Goal: Information Seeking & Learning: Learn about a topic

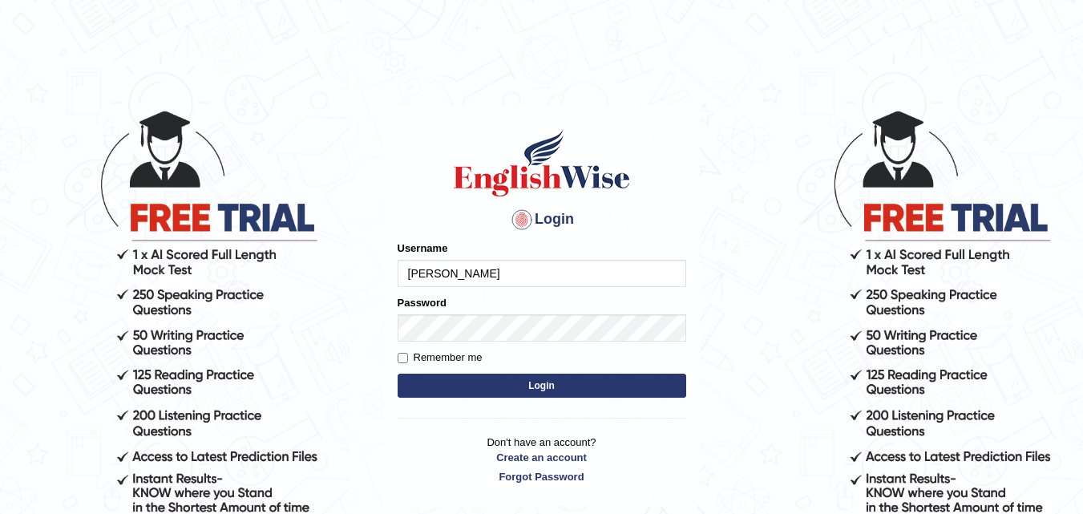
type input "kapoorankit95"
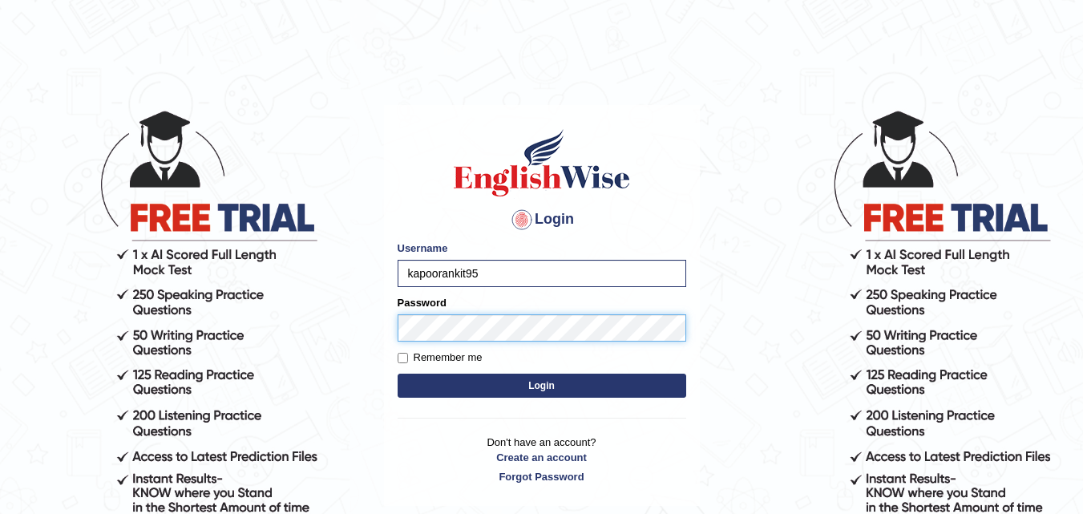
click at [398, 374] on button "Login" at bounding box center [542, 386] width 289 height 24
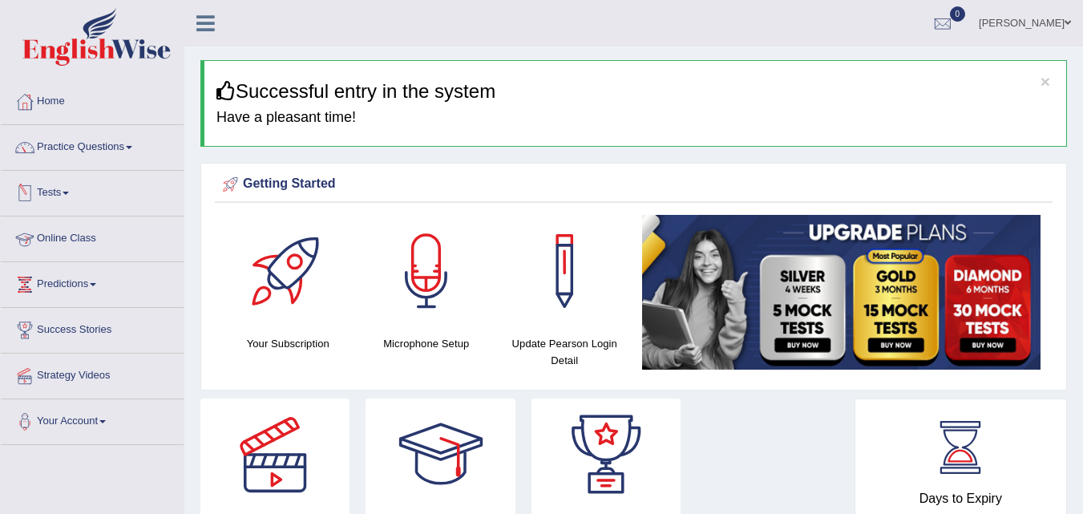
click at [55, 234] on link "Online Class" at bounding box center [92, 236] width 183 height 40
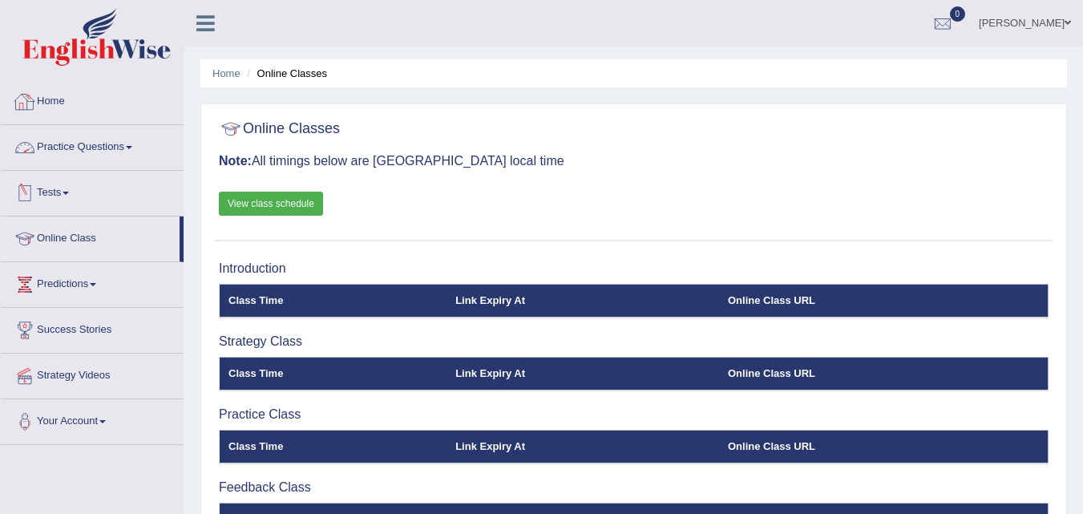
click at [245, 211] on link "View class schedule" at bounding box center [271, 204] width 104 height 24
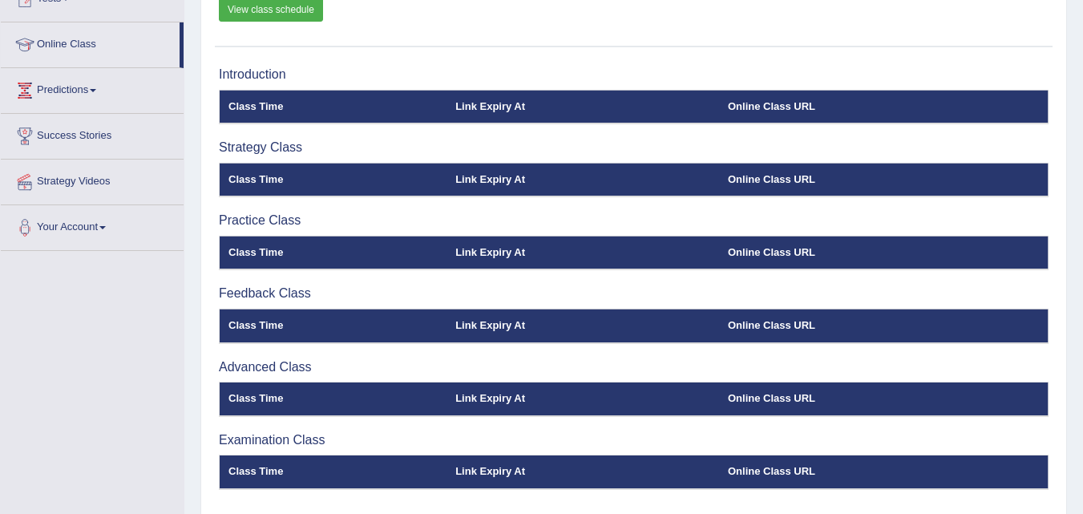
scroll to position [192, 0]
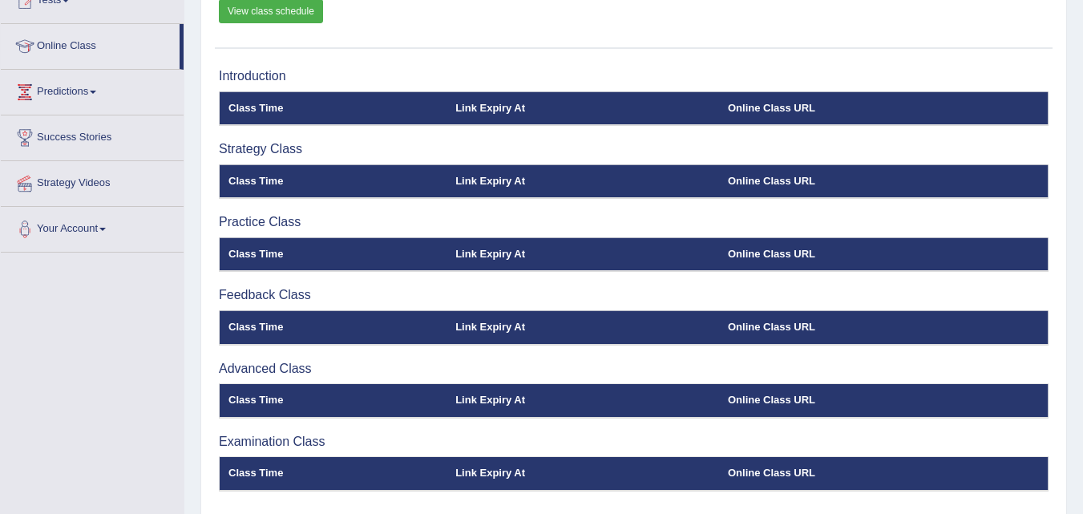
scroll to position [160, 0]
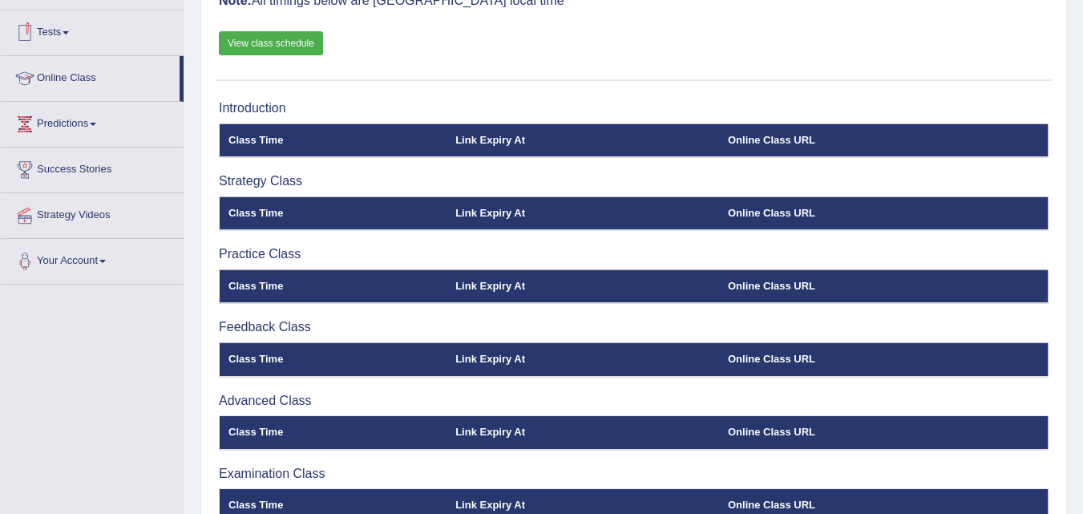
click at [72, 41] on link "Tests" at bounding box center [92, 30] width 183 height 40
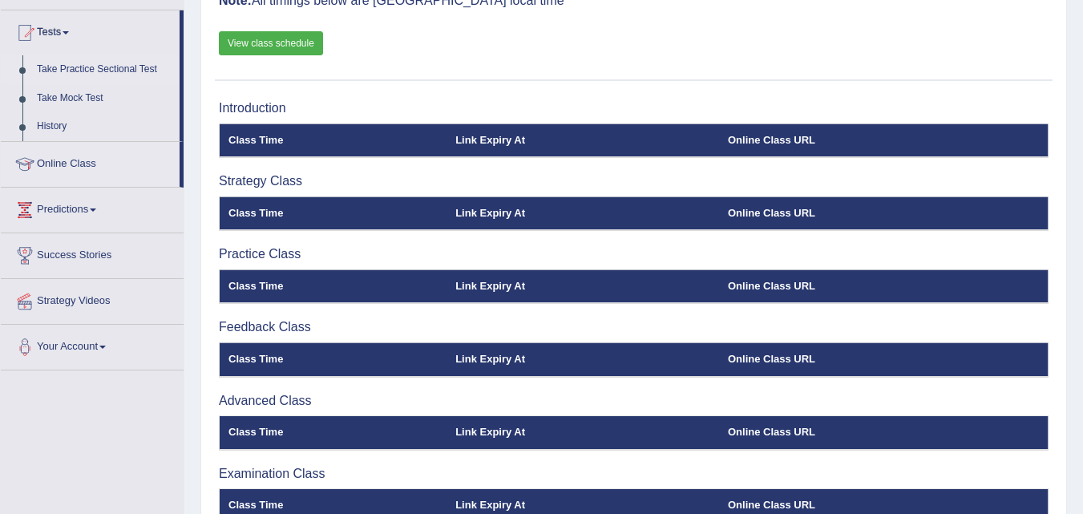
click at [78, 67] on link "Take Practice Sectional Test" at bounding box center [105, 69] width 150 height 29
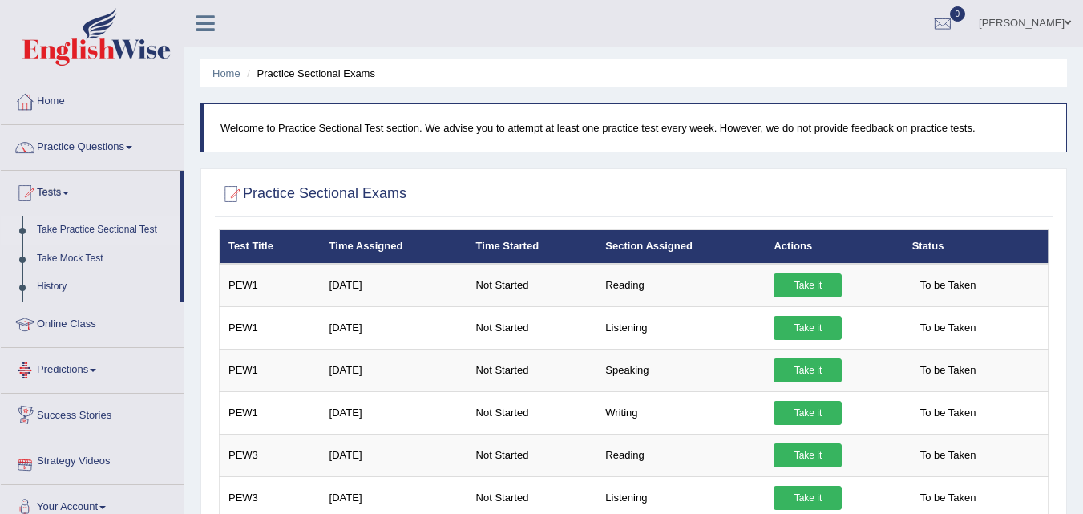
click at [85, 369] on link "Predictions" at bounding box center [92, 368] width 183 height 40
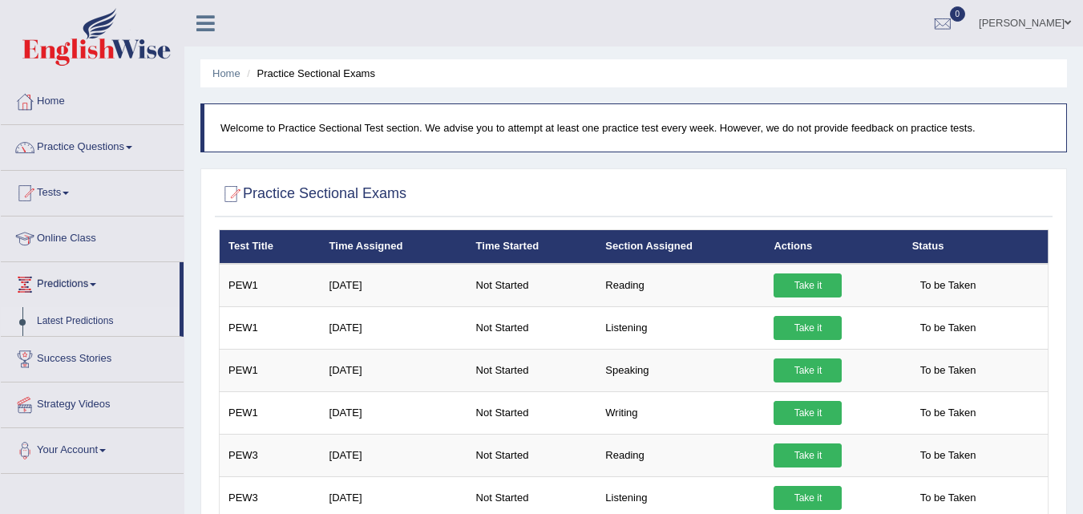
click at [87, 317] on link "Latest Predictions" at bounding box center [105, 321] width 150 height 29
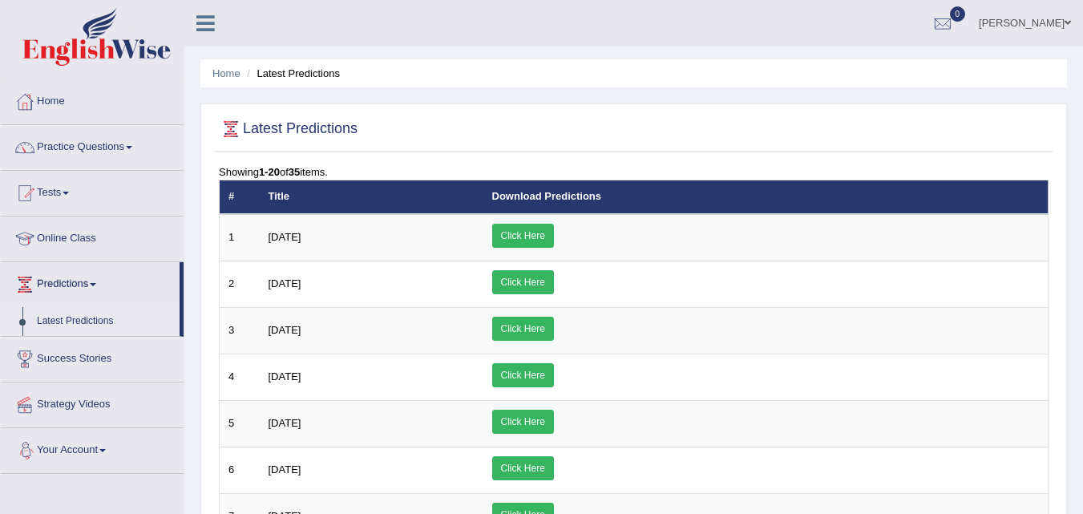
click at [95, 409] on link "Strategy Videos" at bounding box center [92, 402] width 183 height 40
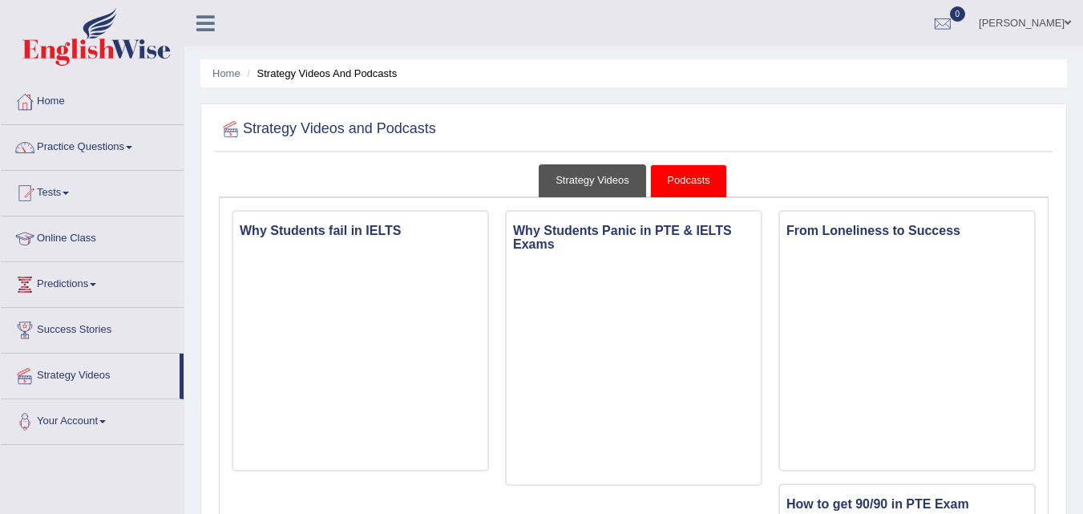
click at [577, 180] on link "Strategy Videos" at bounding box center [592, 180] width 107 height 33
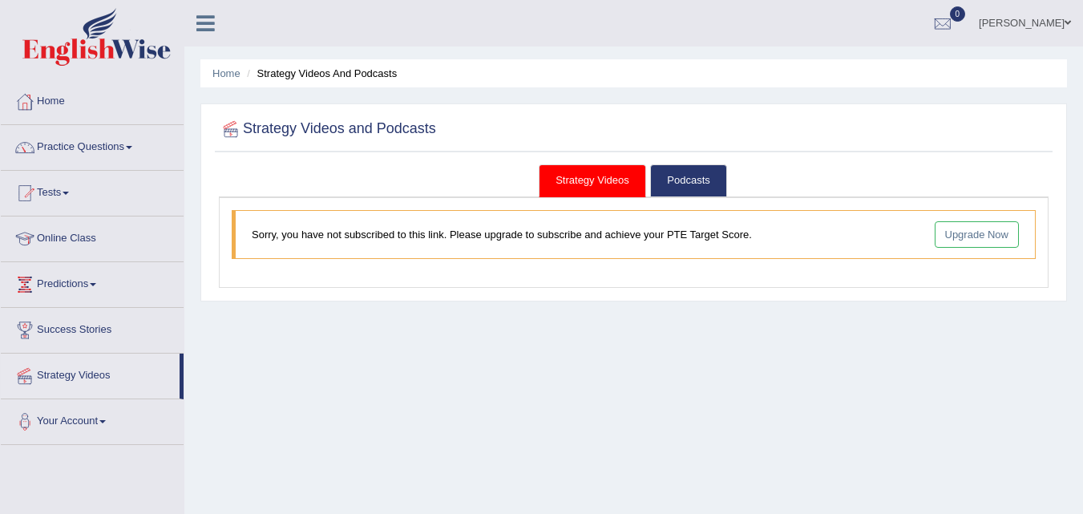
click at [983, 226] on link "Upgrade Now" at bounding box center [977, 234] width 85 height 26
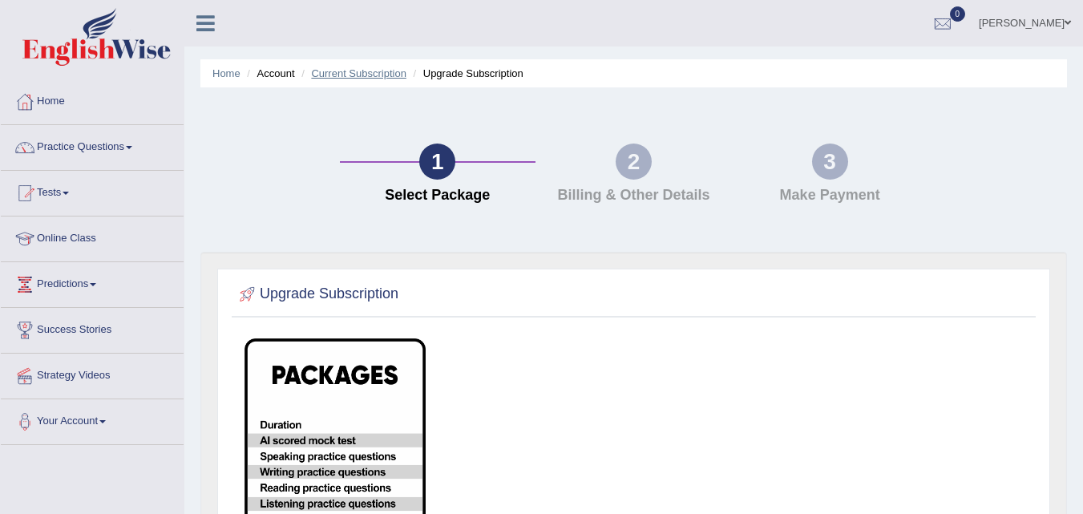
click at [376, 68] on link "Current Subscription" at bounding box center [358, 73] width 95 height 12
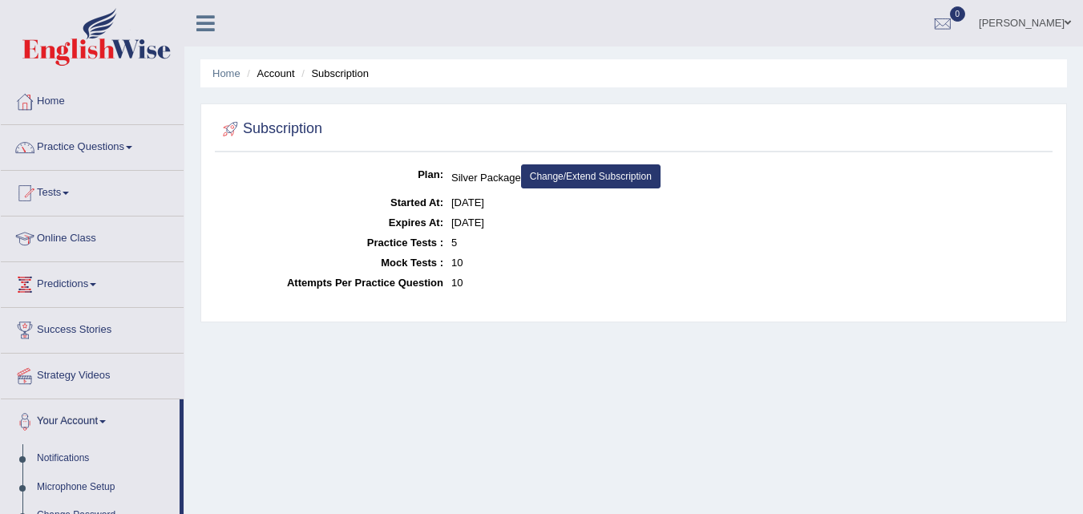
click at [57, 105] on link "Home" at bounding box center [92, 99] width 183 height 40
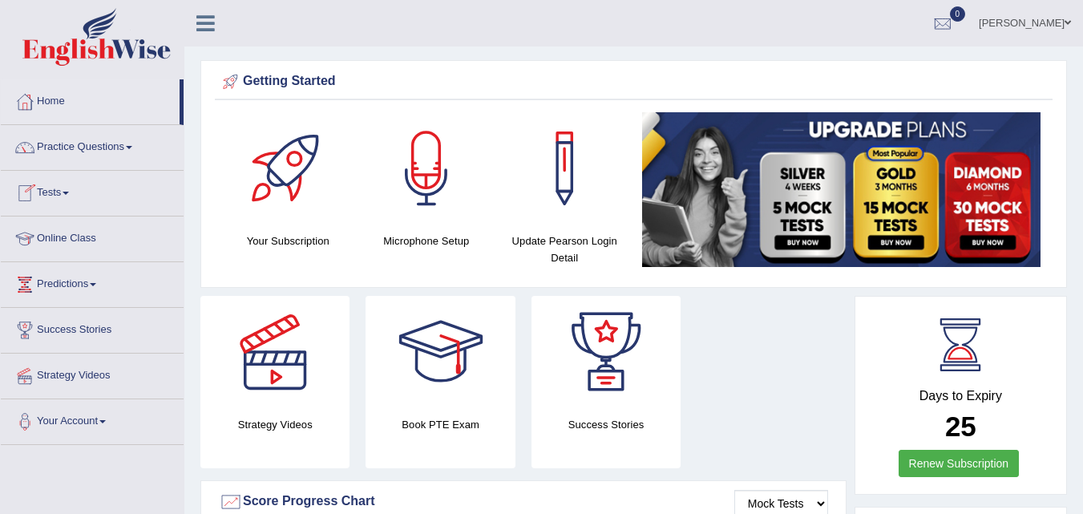
click at [64, 201] on link "Tests" at bounding box center [92, 191] width 183 height 40
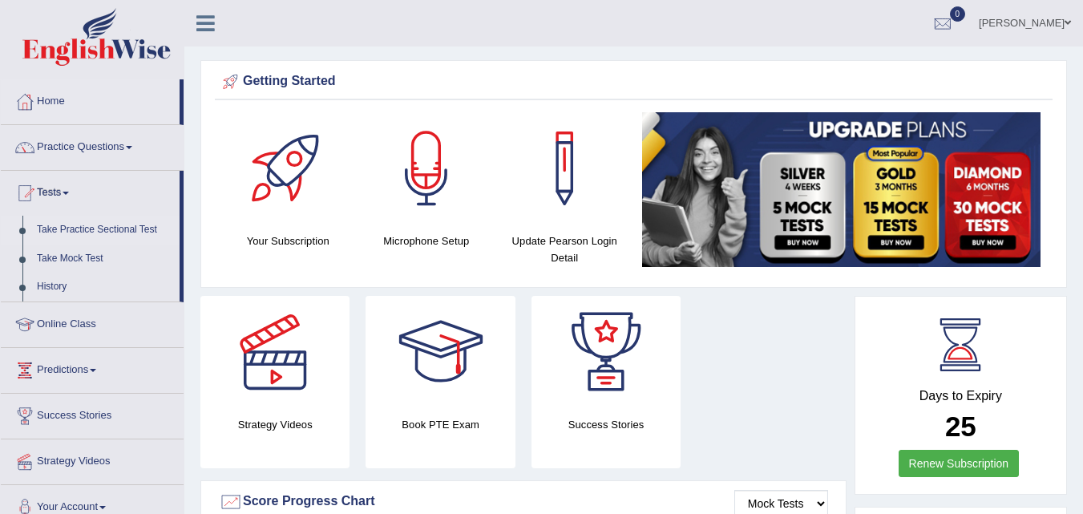
click at [85, 232] on link "Take Practice Sectional Test" at bounding box center [105, 230] width 150 height 29
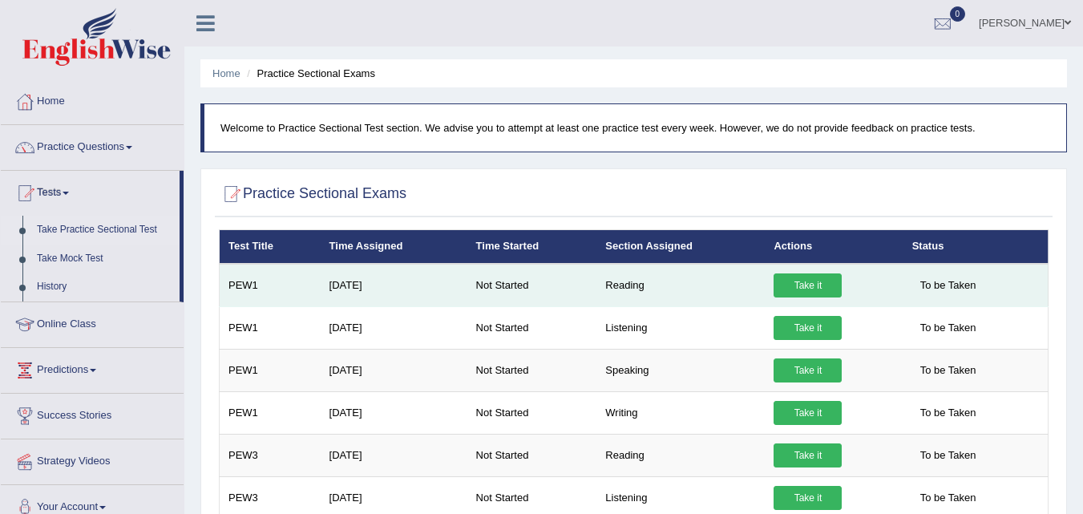
click at [814, 278] on link "Take it" at bounding box center [808, 285] width 68 height 24
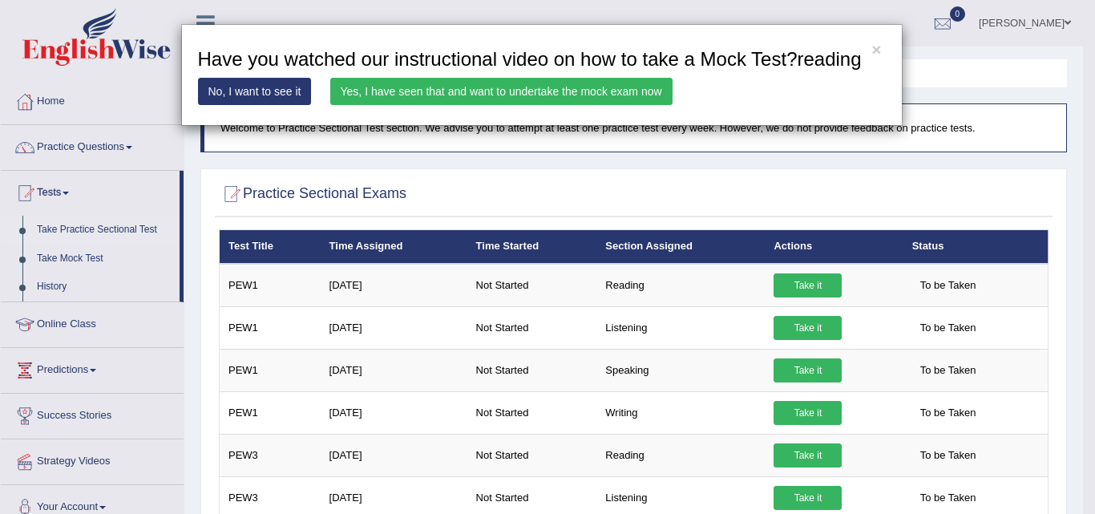
click at [396, 91] on link "Yes, I have seen that and want to undertake the mock exam now" at bounding box center [501, 91] width 342 height 27
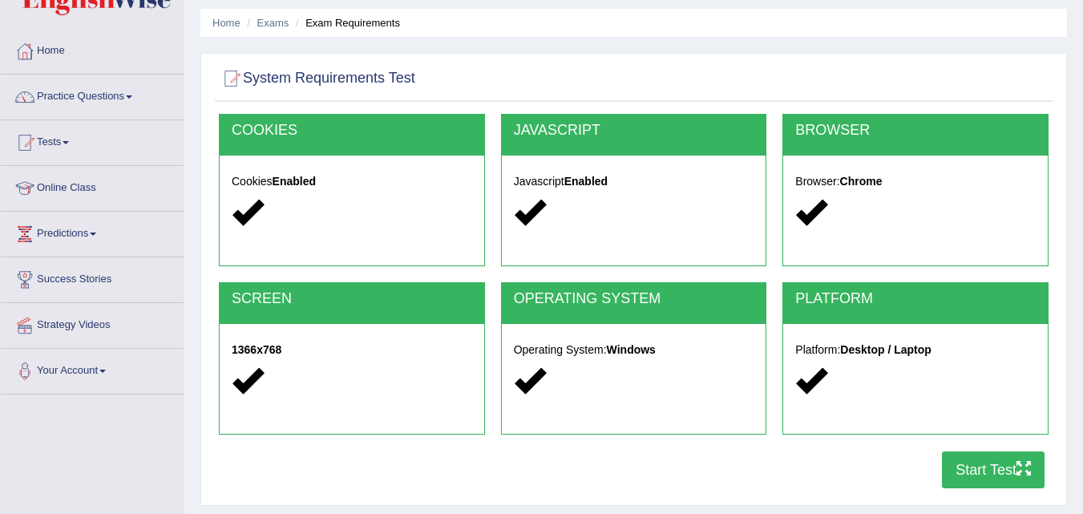
scroll to position [64, 0]
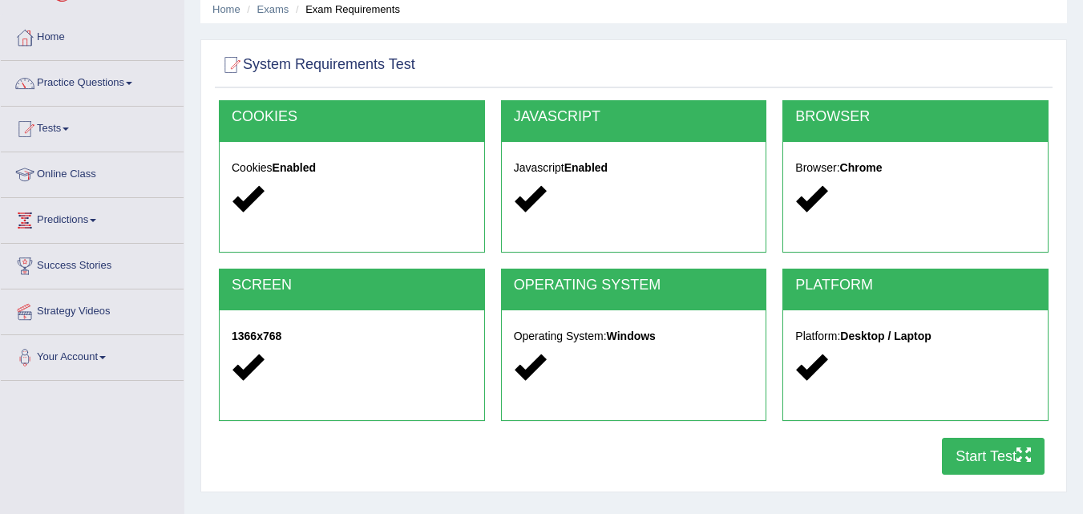
click at [1002, 450] on button "Start Test" at bounding box center [993, 456] width 103 height 37
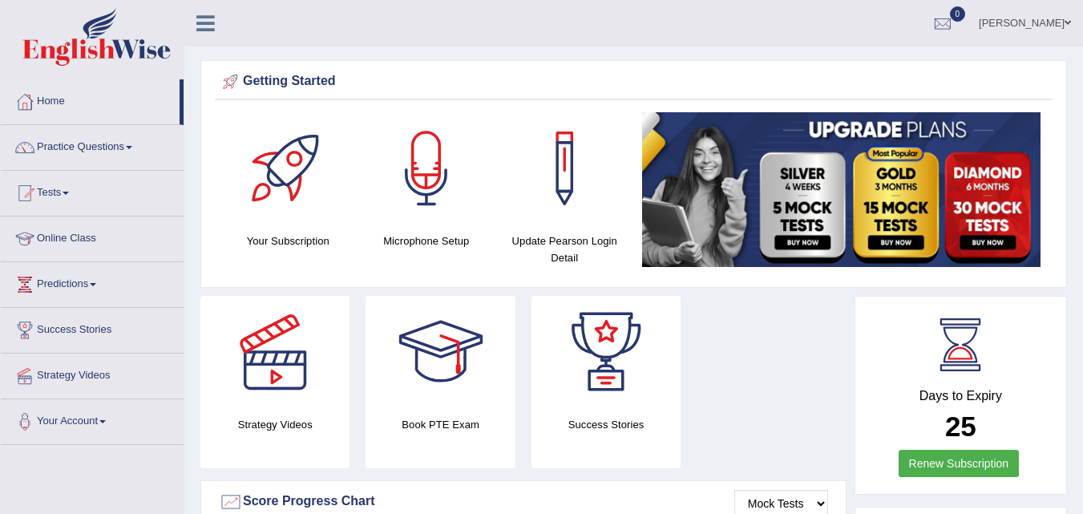
scroll to position [32, 0]
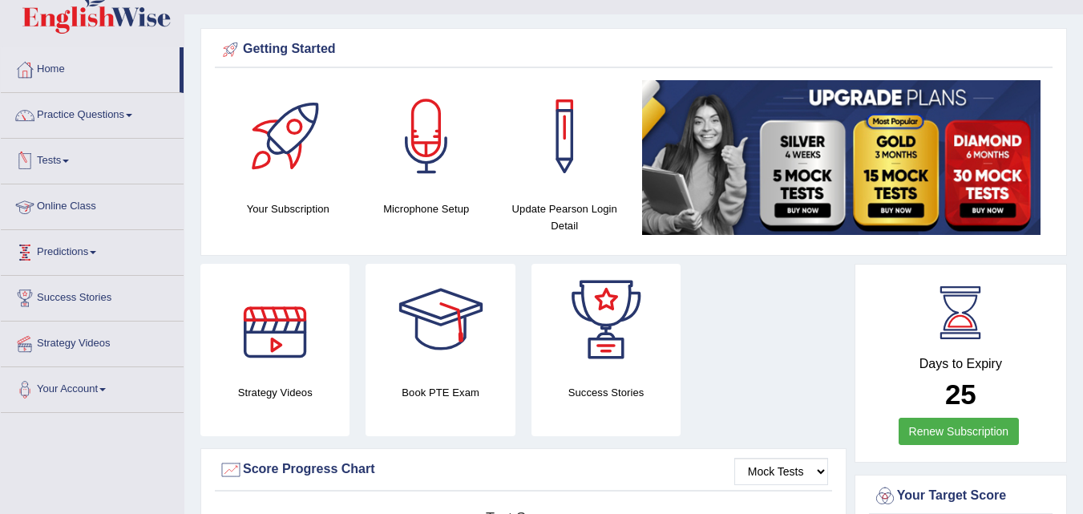
click at [64, 157] on link "Tests" at bounding box center [92, 159] width 183 height 40
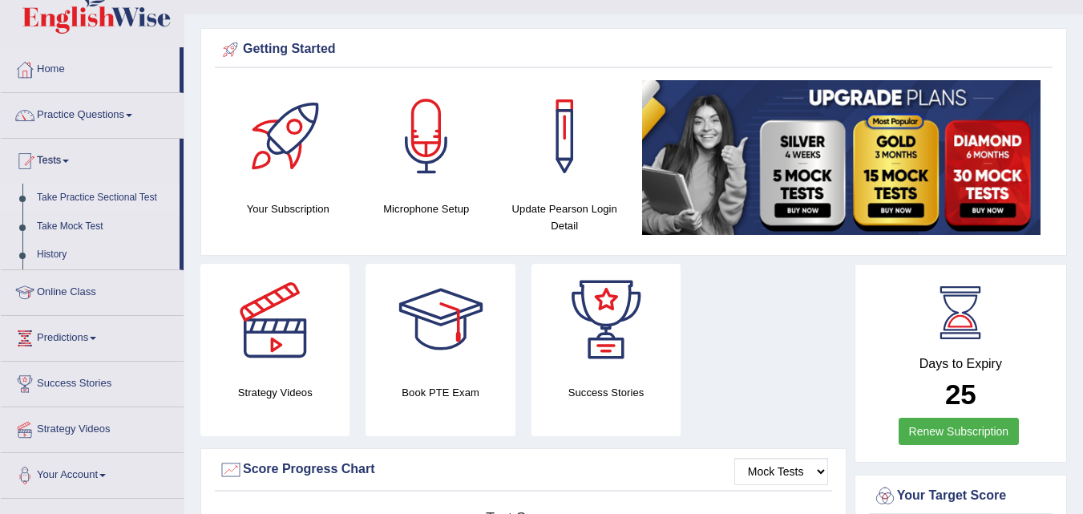
click at [72, 197] on link "Take Practice Sectional Test" at bounding box center [105, 198] width 150 height 29
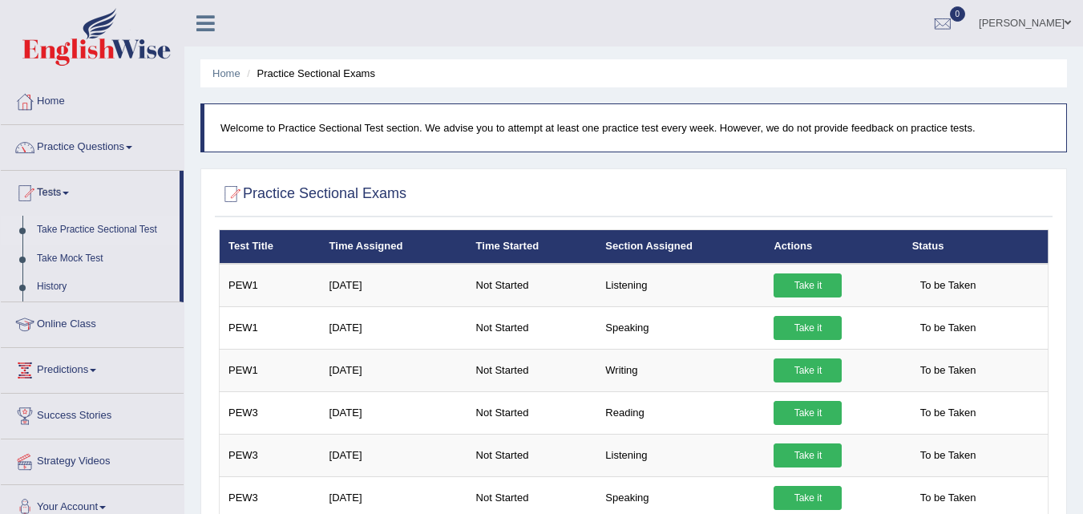
click at [98, 222] on link "Take Practice Sectional Test" at bounding box center [105, 230] width 150 height 29
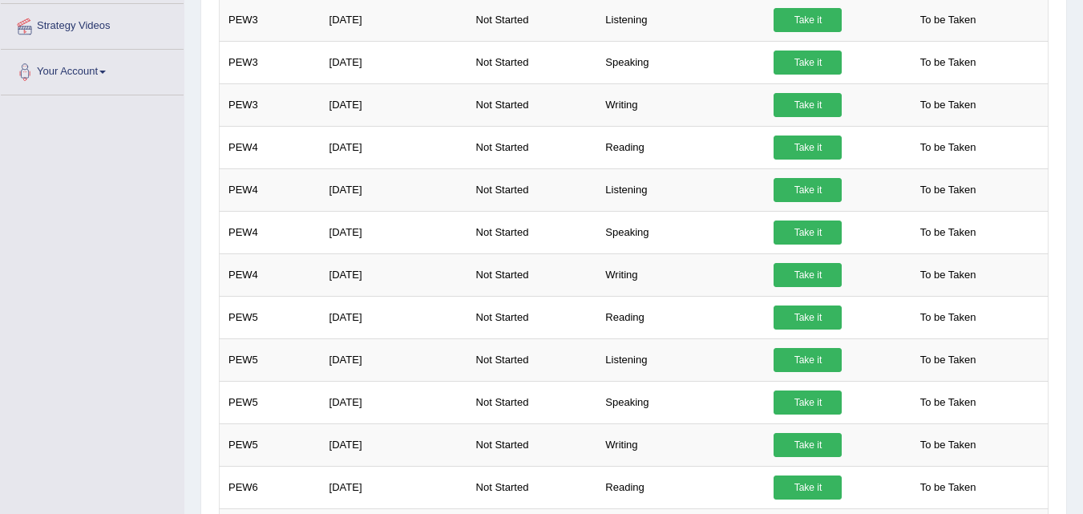
scroll to position [87, 0]
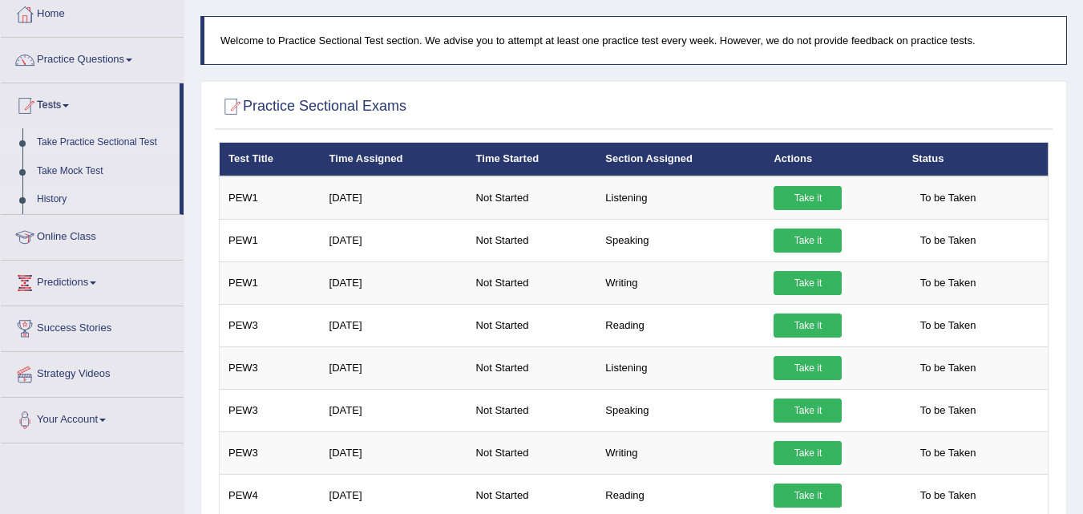
click at [44, 196] on link "History" at bounding box center [105, 199] width 150 height 29
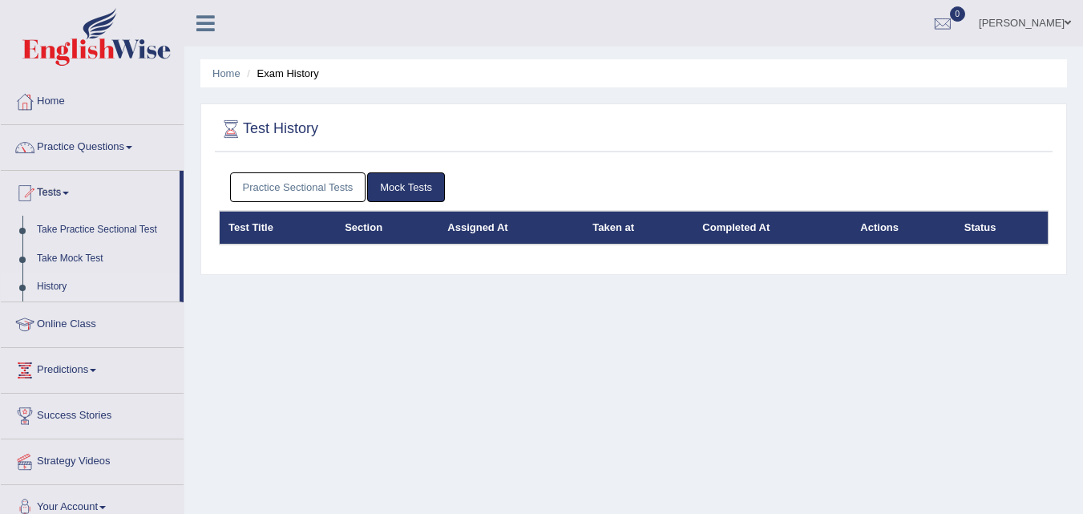
click at [276, 189] on link "Practice Sectional Tests" at bounding box center [298, 187] width 136 height 30
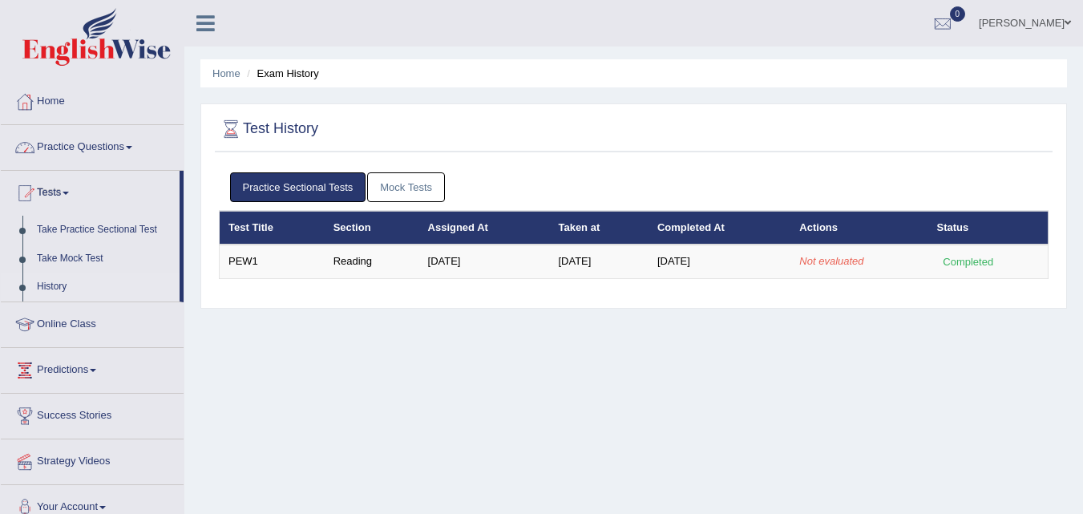
click at [64, 116] on link "Home" at bounding box center [92, 99] width 183 height 40
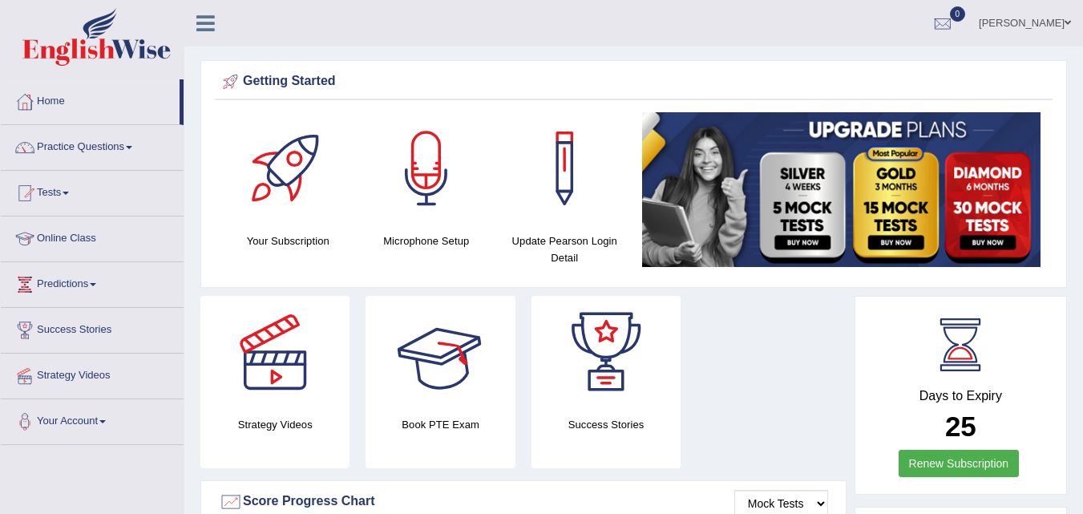
click at [443, 387] on div at bounding box center [441, 352] width 112 height 112
click at [91, 237] on link "Online Class" at bounding box center [92, 236] width 183 height 40
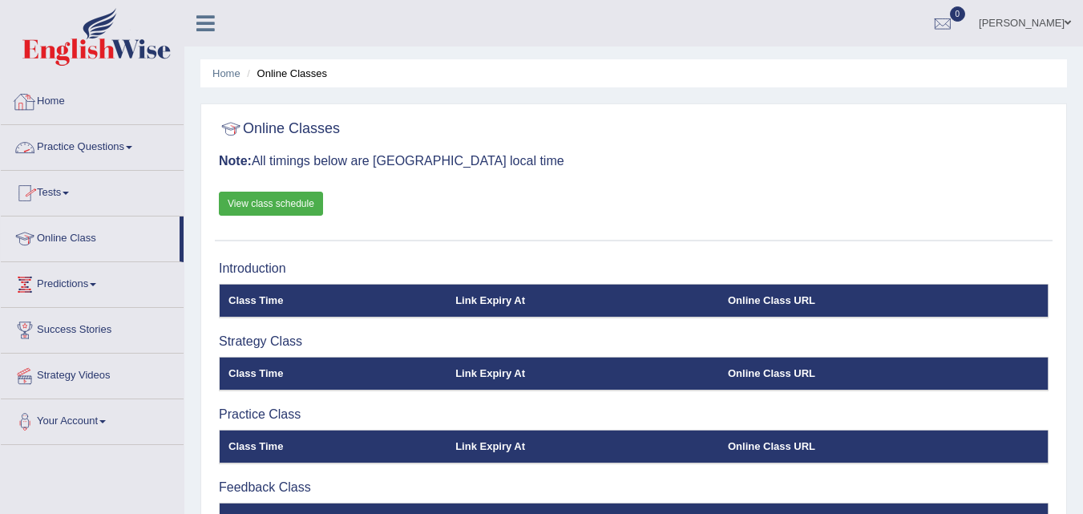
click at [72, 107] on link "Home" at bounding box center [92, 99] width 183 height 40
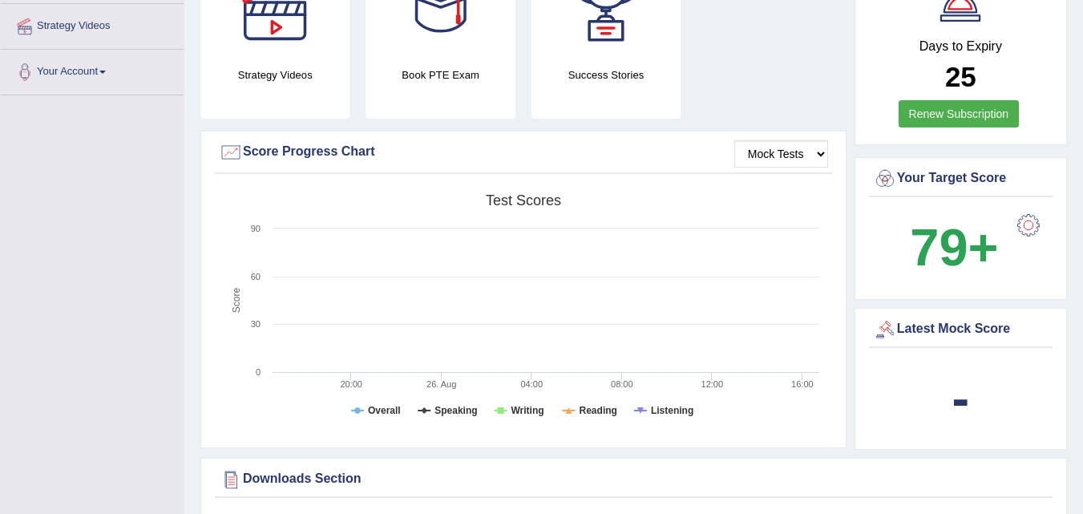
scroll to position [353, 0]
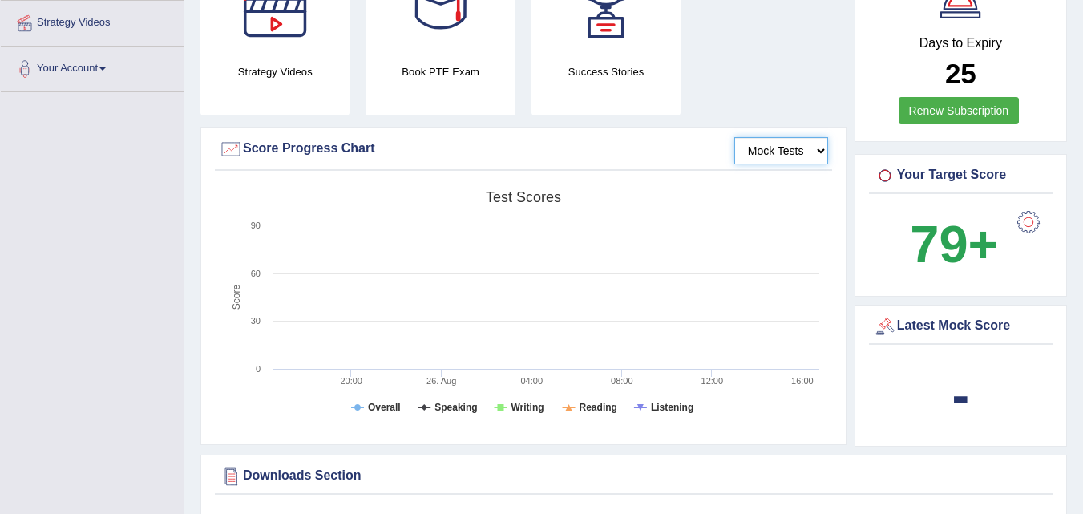
click at [810, 139] on select "Mock Tests" at bounding box center [781, 150] width 94 height 27
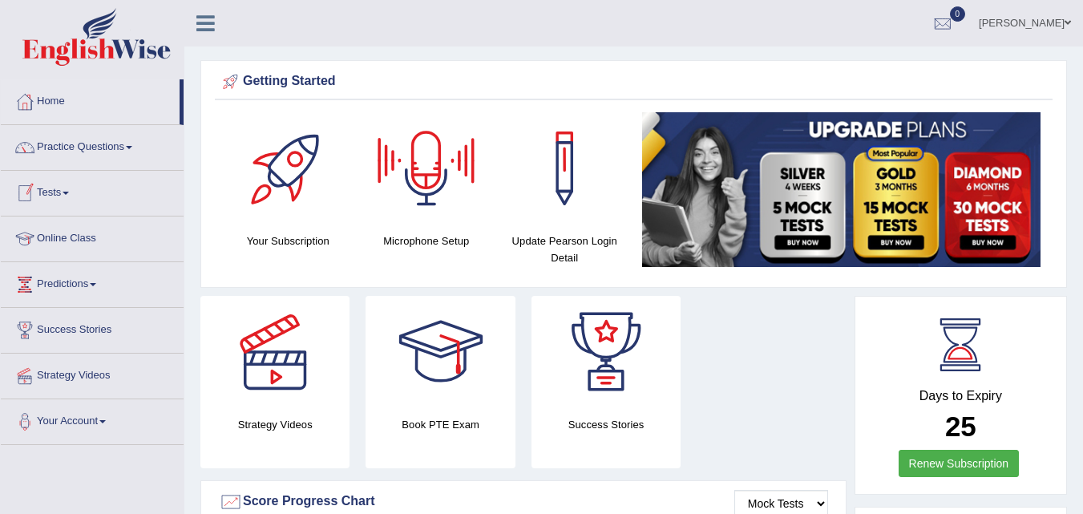
click at [69, 194] on span at bounding box center [66, 193] width 6 height 3
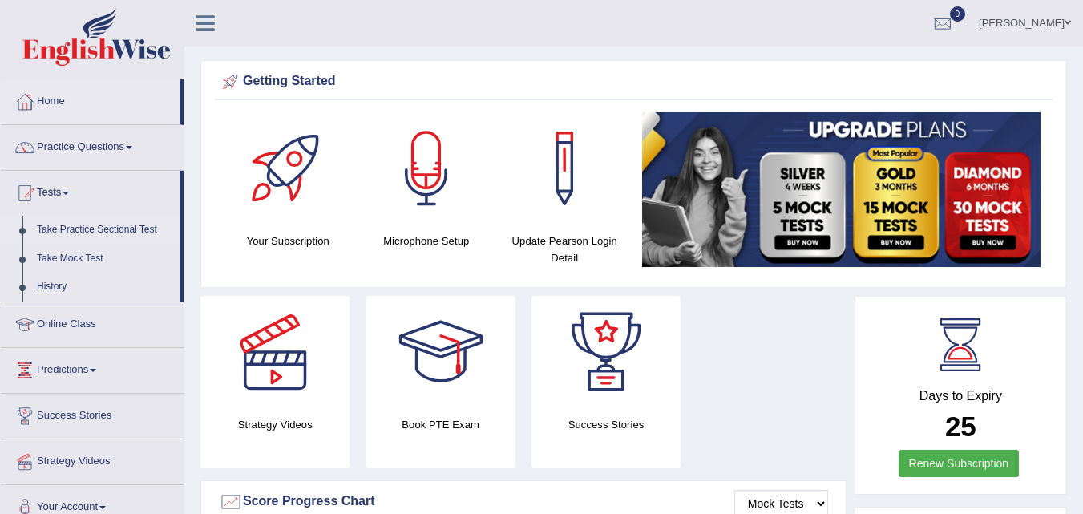
click at [73, 233] on link "Take Practice Sectional Test" at bounding box center [105, 230] width 150 height 29
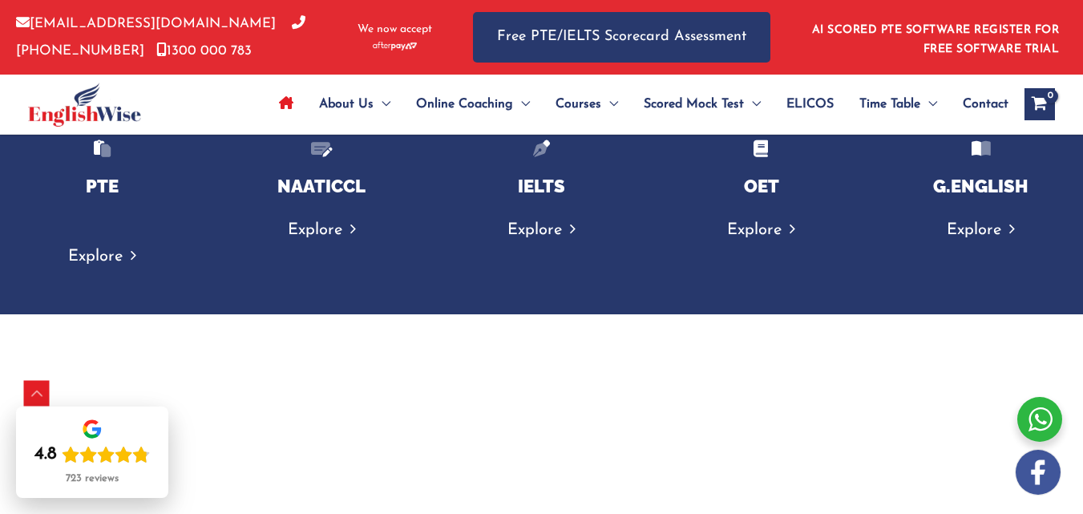
scroll to position [2751, 0]
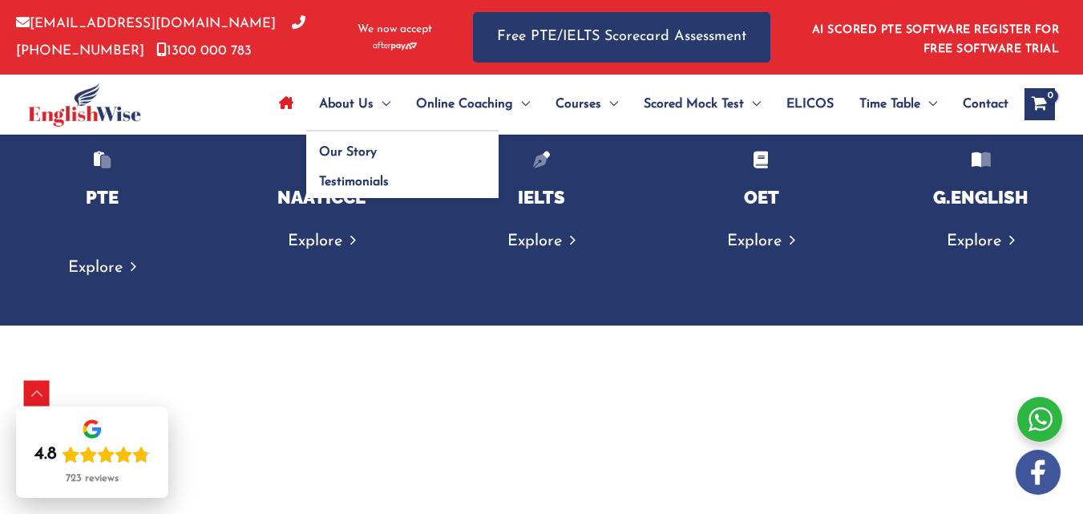
click at [333, 110] on span "About Us" at bounding box center [346, 104] width 55 height 56
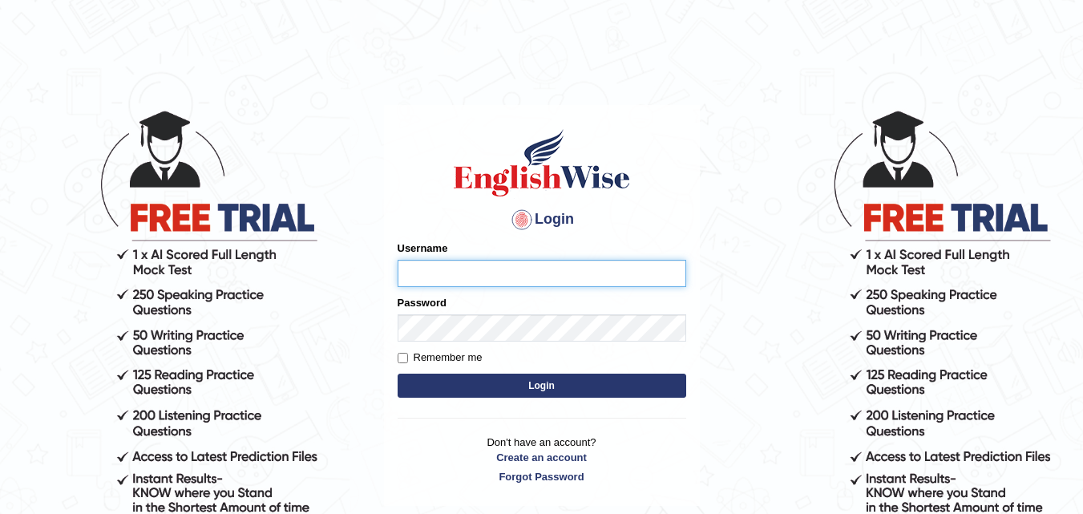
click at [486, 269] on input "Username" at bounding box center [542, 273] width 289 height 27
type input "kapoorankit95"
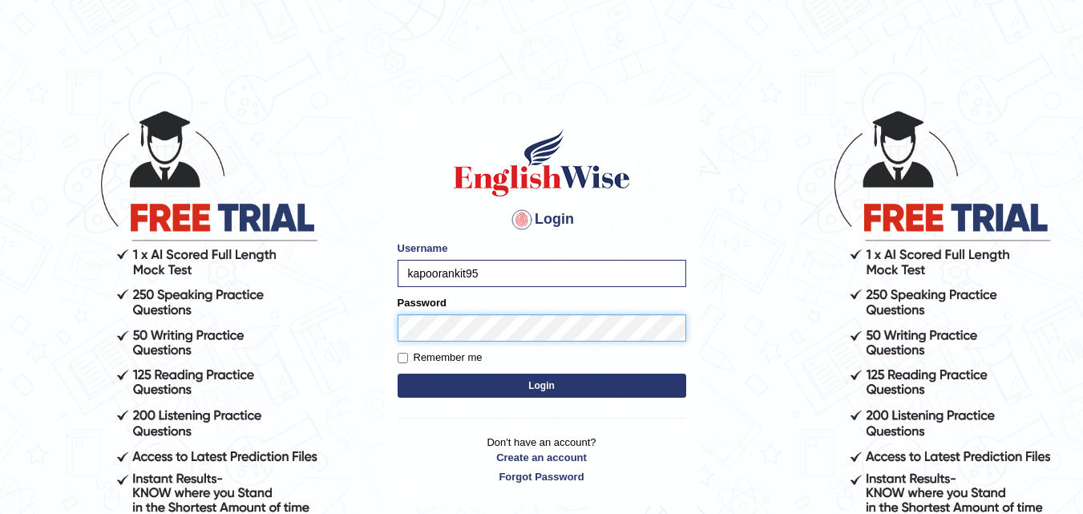
click at [398, 374] on button "Login" at bounding box center [542, 386] width 289 height 24
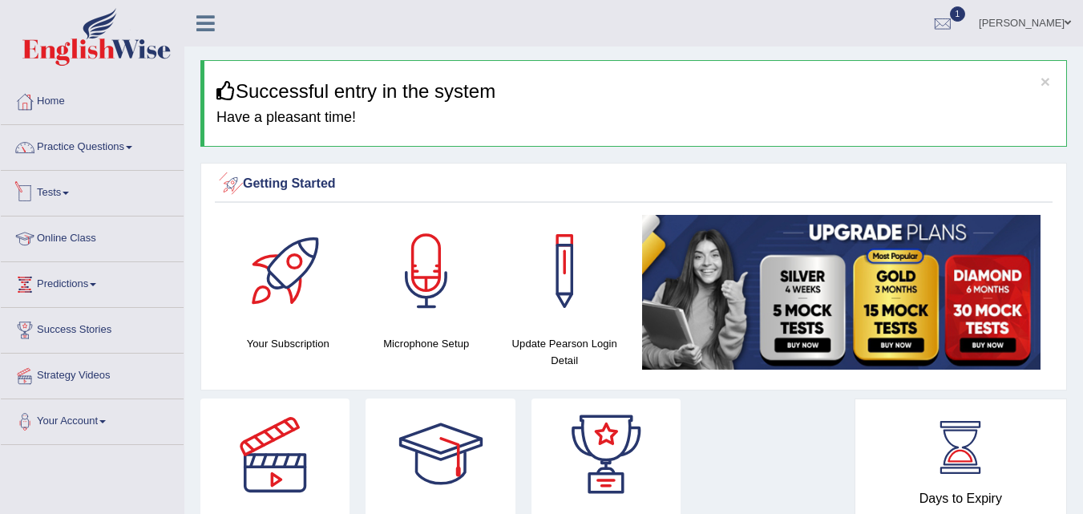
click at [67, 192] on link "Tests" at bounding box center [92, 191] width 183 height 40
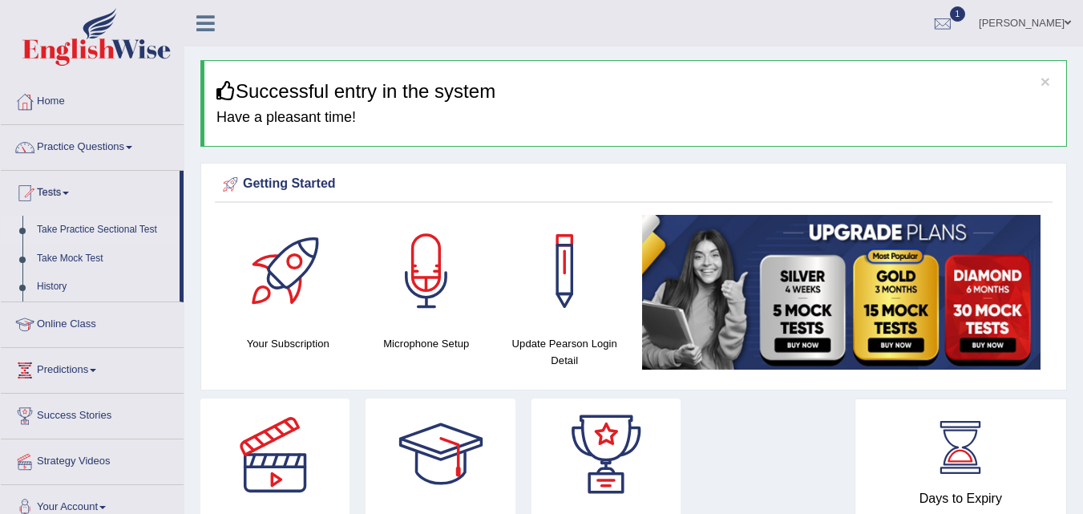
click at [111, 225] on link "Take Practice Sectional Test" at bounding box center [105, 230] width 150 height 29
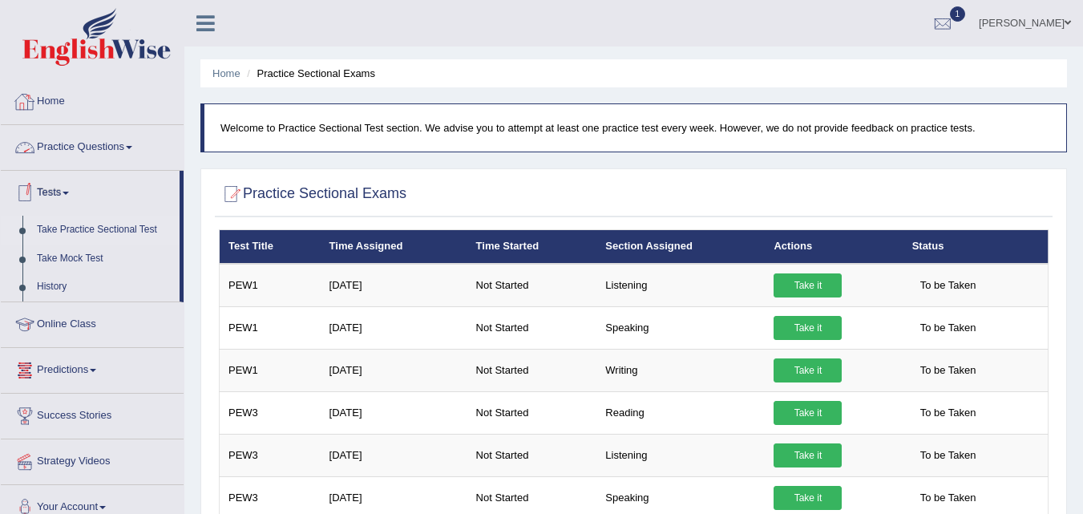
click at [123, 140] on link "Practice Questions" at bounding box center [92, 145] width 183 height 40
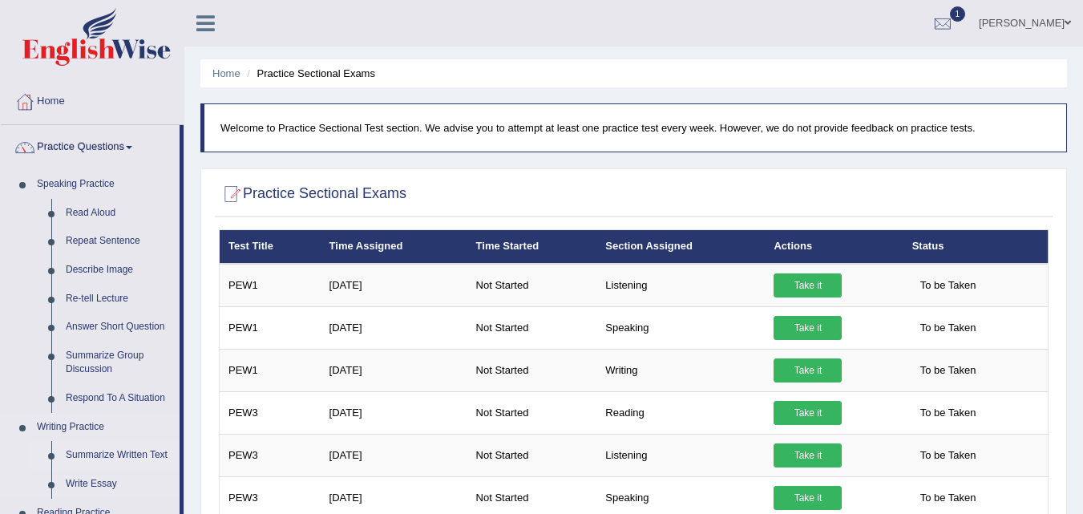
click at [148, 451] on link "Summarize Written Text" at bounding box center [119, 455] width 121 height 29
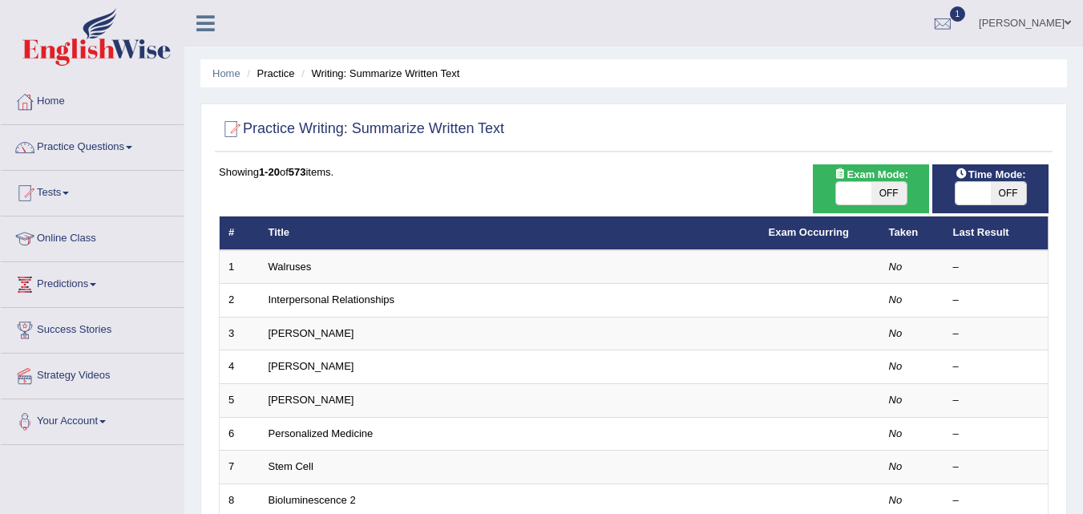
click at [886, 198] on span "OFF" at bounding box center [888, 193] width 35 height 22
checkbox input "true"
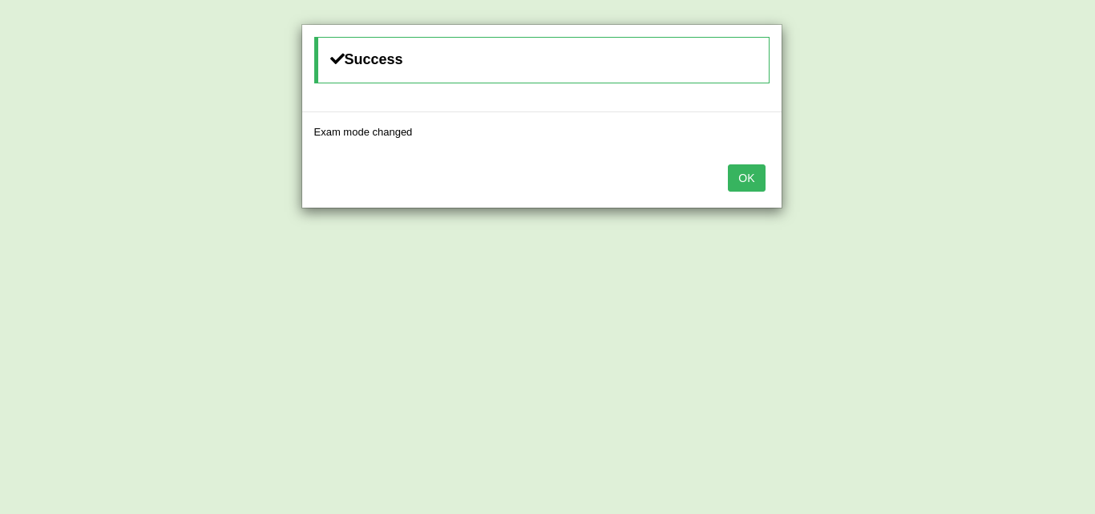
click at [730, 181] on button "OK" at bounding box center [746, 177] width 37 height 27
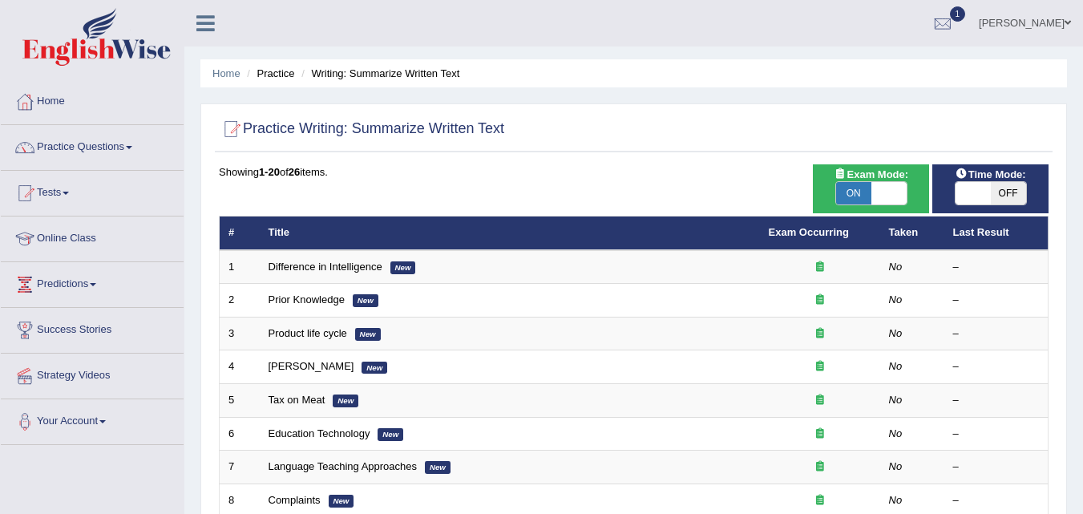
click at [1019, 197] on span "OFF" at bounding box center [1008, 193] width 35 height 22
checkbox input "true"
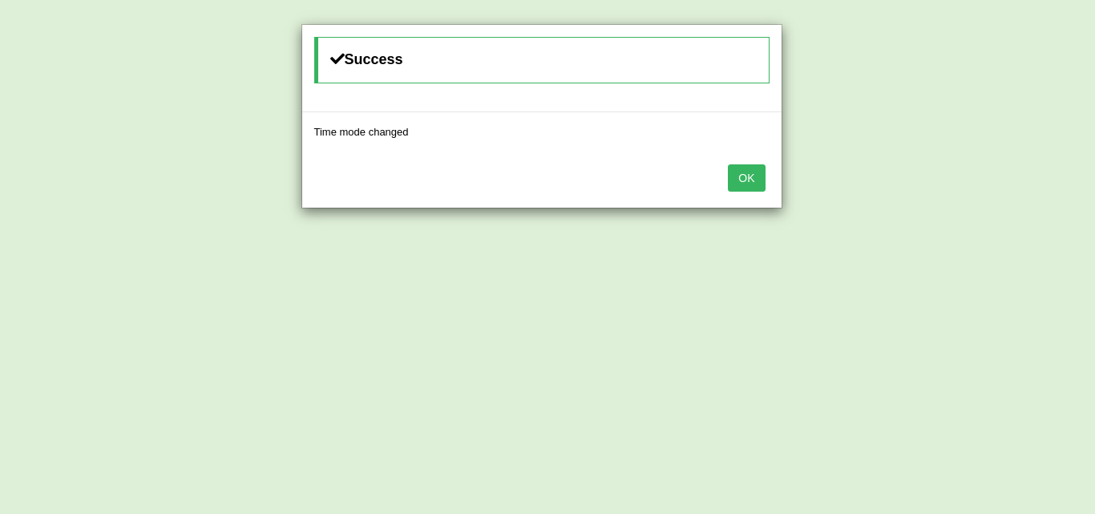
click at [755, 179] on button "OK" at bounding box center [746, 177] width 37 height 27
click at [755, 179] on div "OK" at bounding box center [541, 180] width 479 height 56
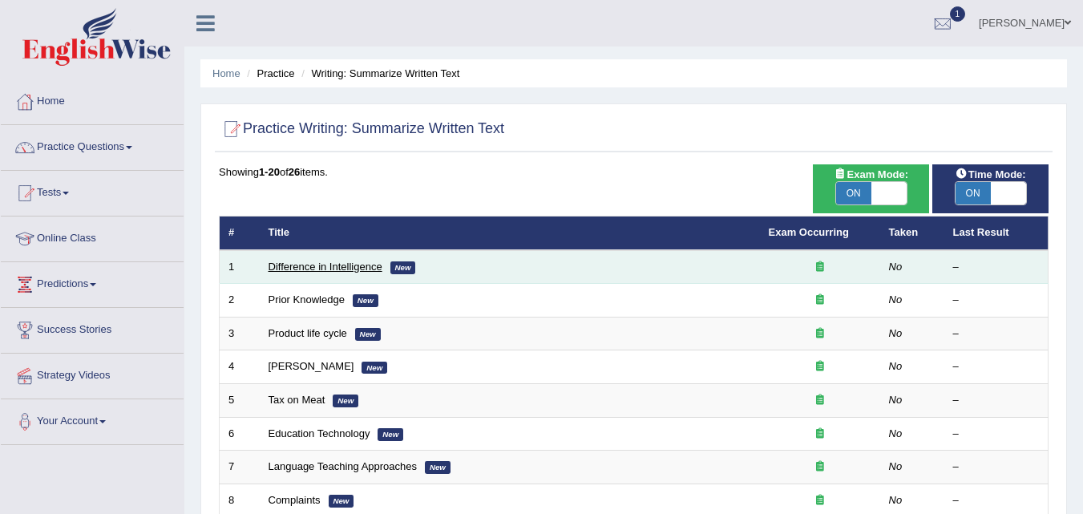
click at [368, 269] on link "Difference in Intelligence" at bounding box center [326, 267] width 114 height 12
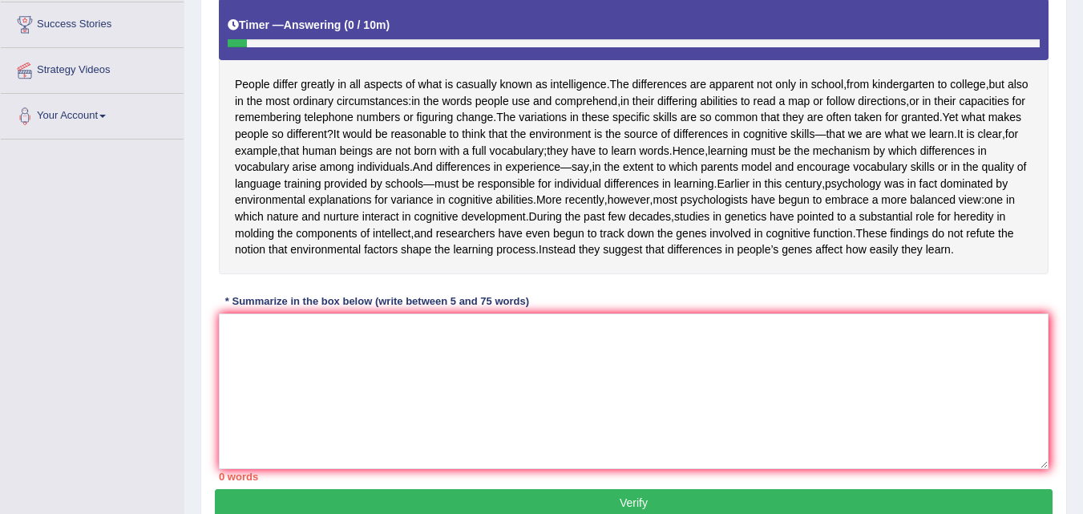
scroll to position [304, 0]
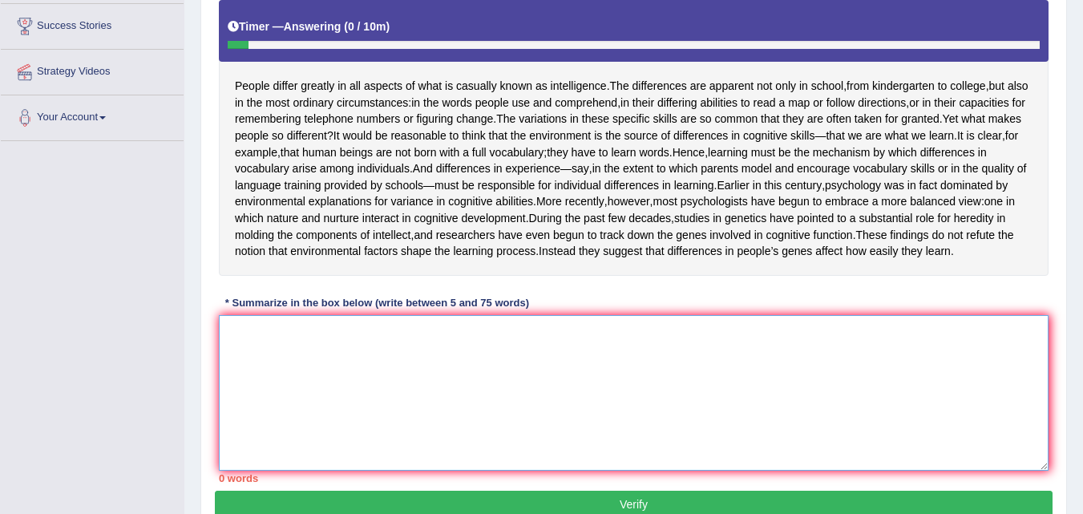
click at [847, 455] on textarea at bounding box center [634, 393] width 830 height 156
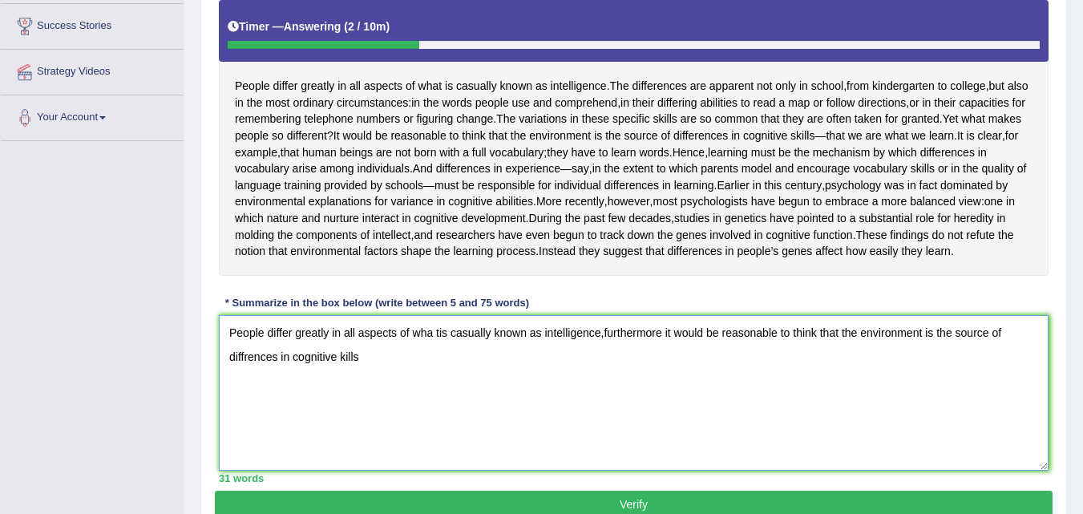
click at [659, 400] on textarea "People differ greatly in all aspects of wha tis casually known as intelligence,…" at bounding box center [634, 393] width 830 height 156
click at [524, 418] on textarea "People differ greatly in all aspects of wha tis casually known as intelligence,…" at bounding box center [634, 393] width 830 height 156
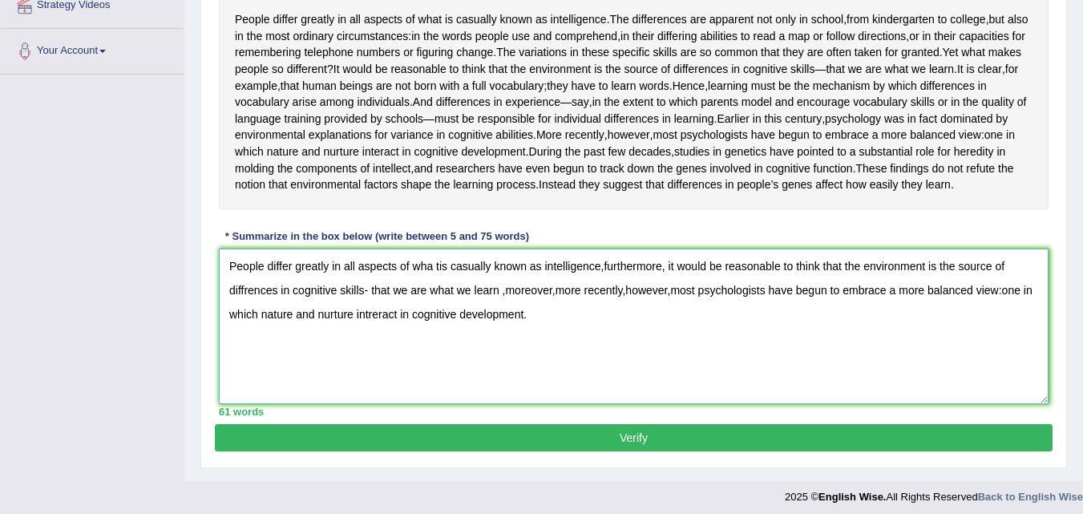
scroll to position [443, 0]
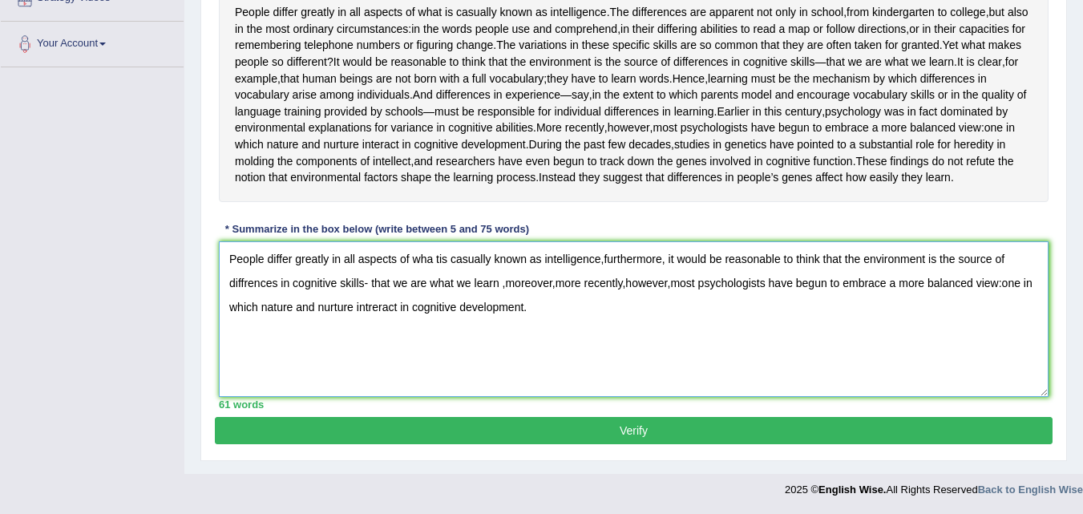
type textarea "People differ greatly in all aspects of wha tis casually known as intelligence,…"
click at [831, 437] on button "Verify" at bounding box center [634, 430] width 838 height 27
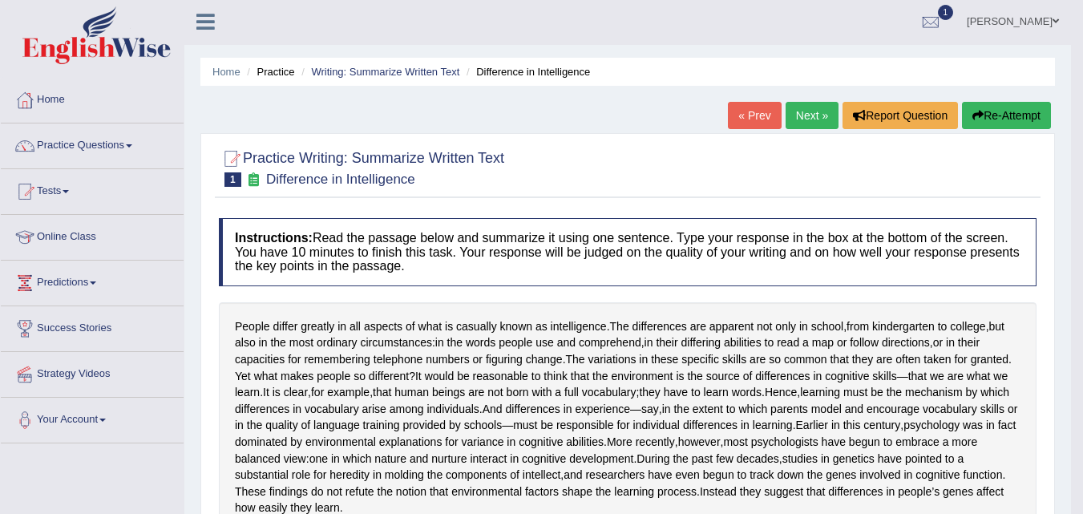
scroll to position [0, 0]
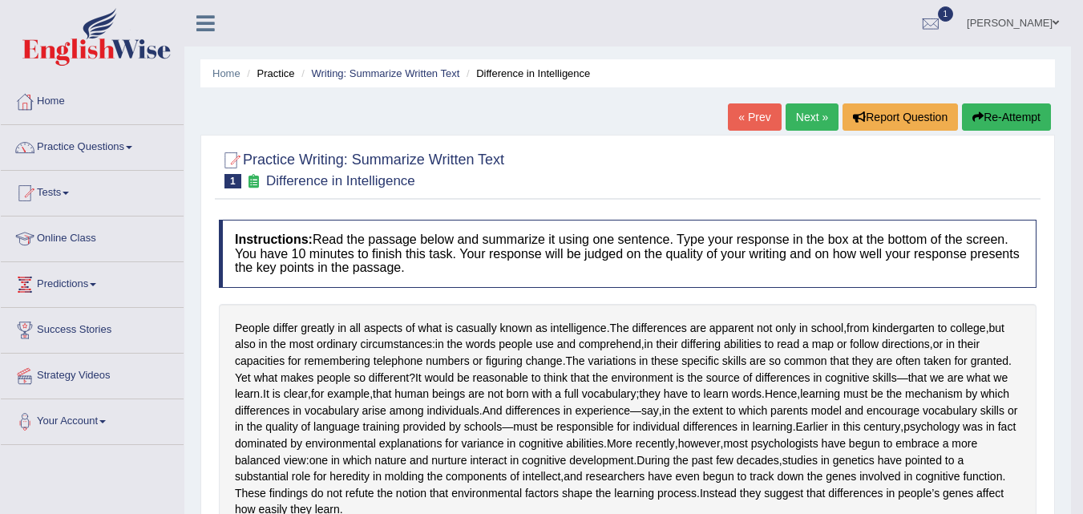
click at [804, 107] on link "Next »" at bounding box center [812, 116] width 53 height 27
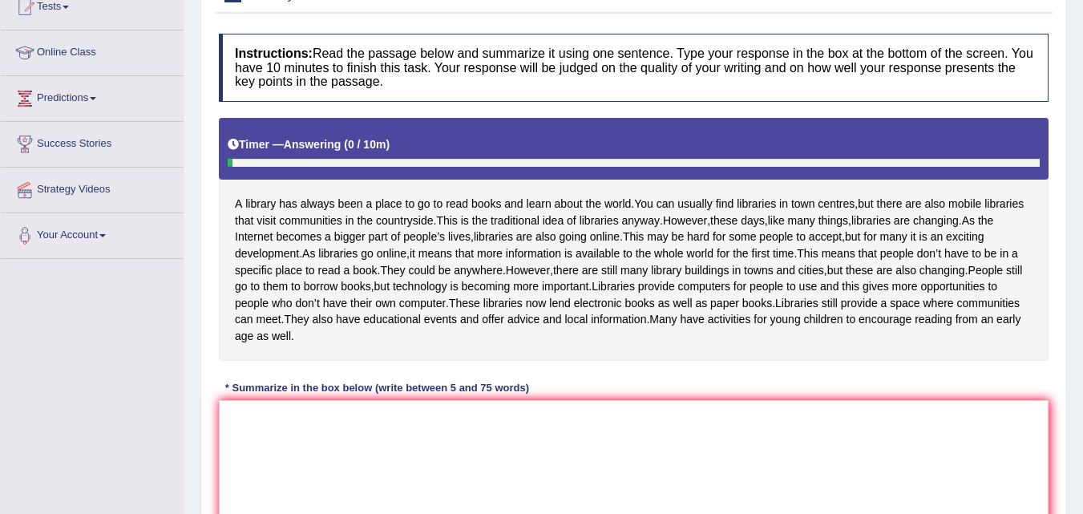
scroll to position [189, 0]
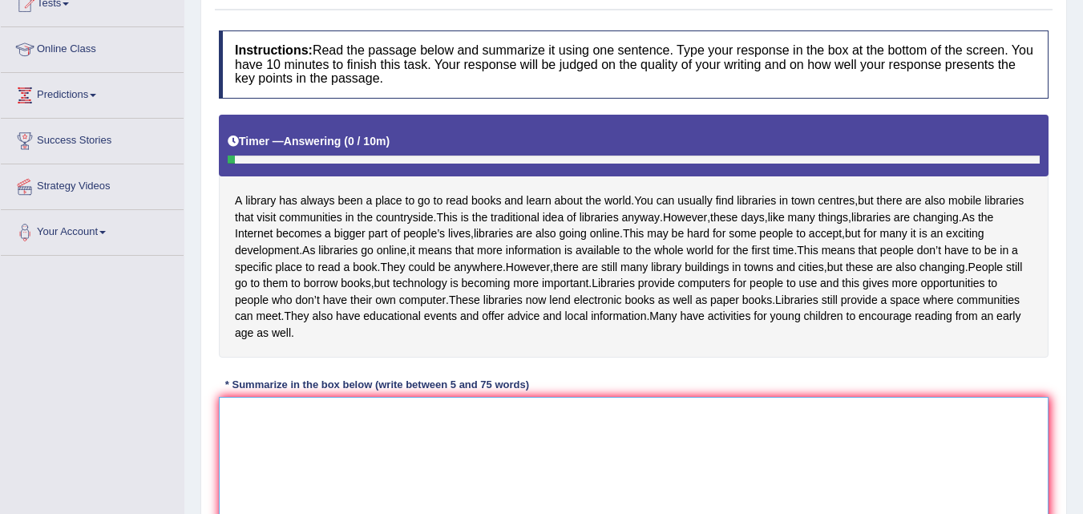
click at [526, 457] on textarea at bounding box center [634, 475] width 830 height 156
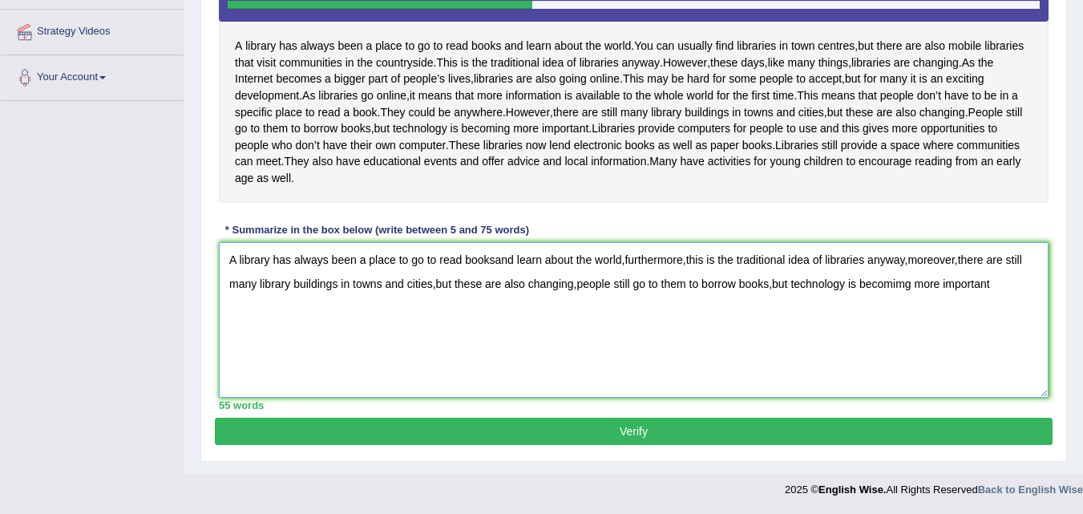
scroll to position [392, 0]
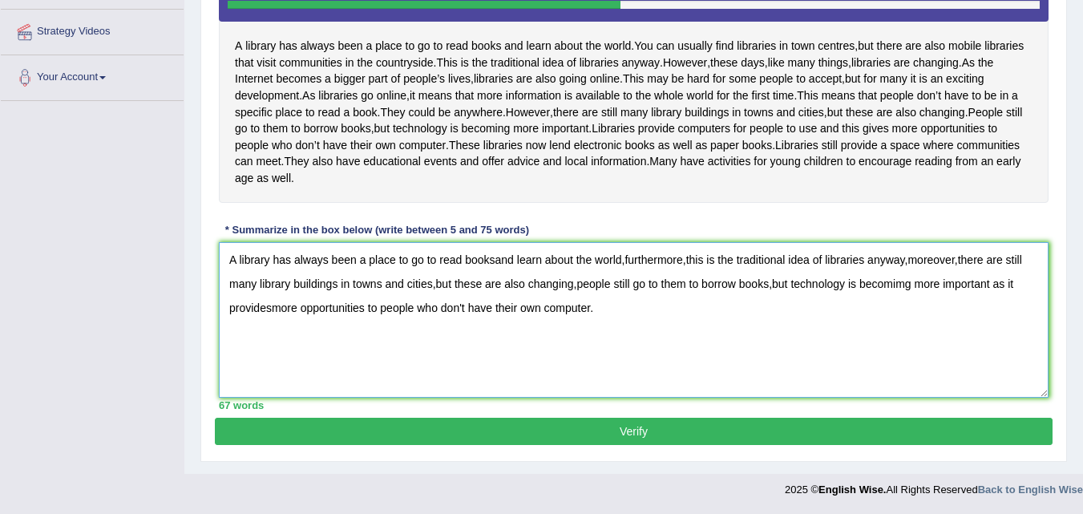
type textarea "A library has always been a place to go to read booksand learn about the world,…"
click at [576, 420] on button "Verify" at bounding box center [634, 431] width 838 height 27
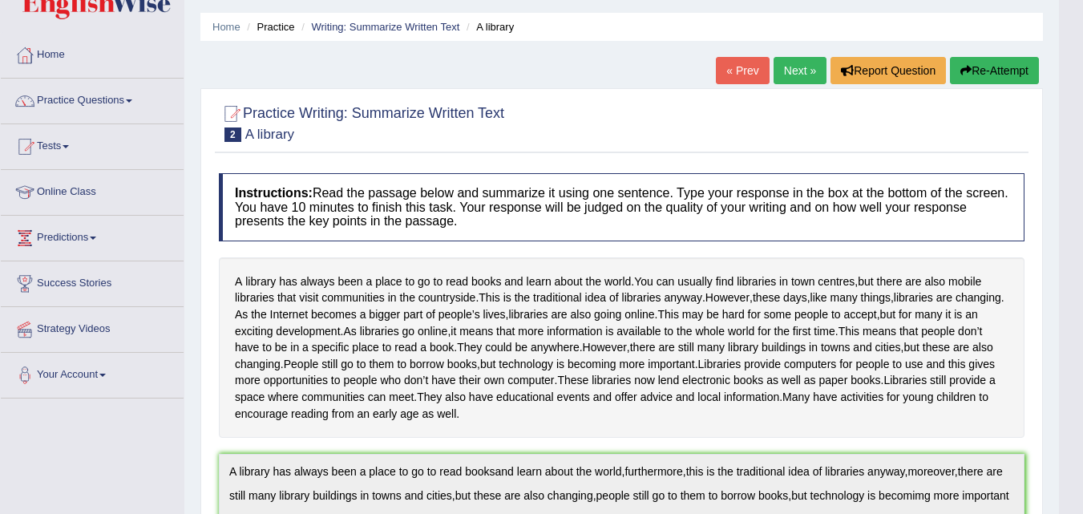
scroll to position [0, 0]
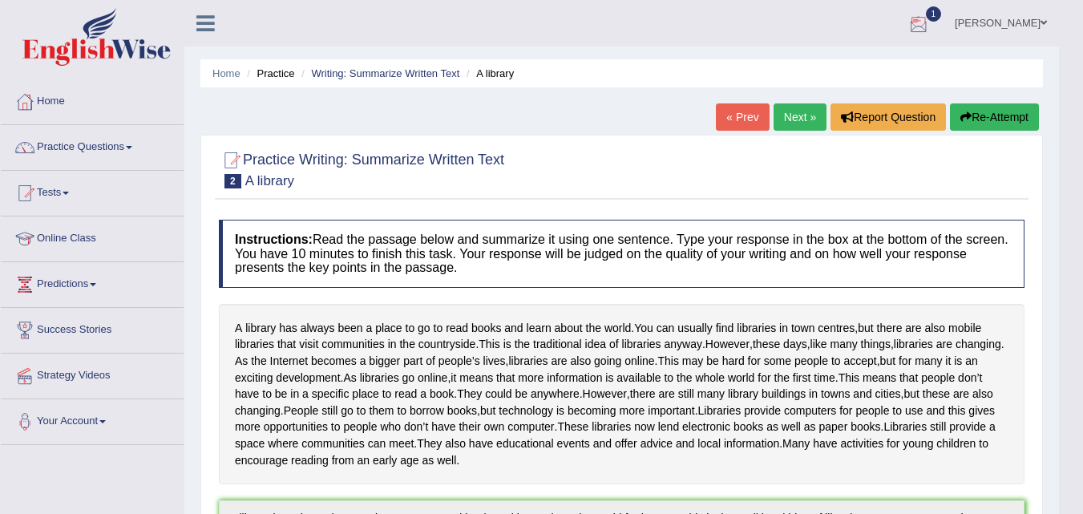
click at [931, 15] on div at bounding box center [919, 24] width 24 height 24
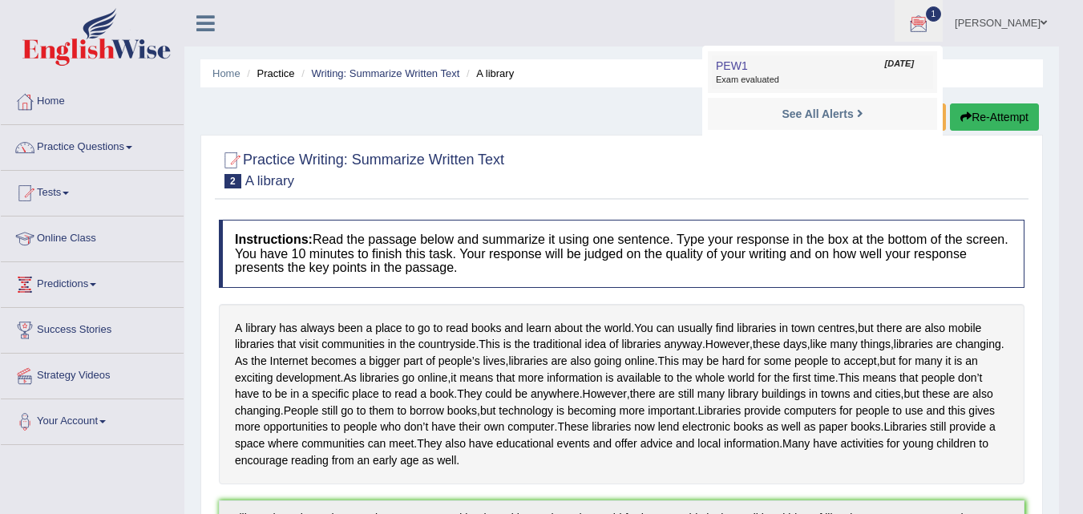
click at [816, 65] on link "PEW1 Aug 27, 2025 Exam evaluated" at bounding box center [822, 72] width 221 height 34
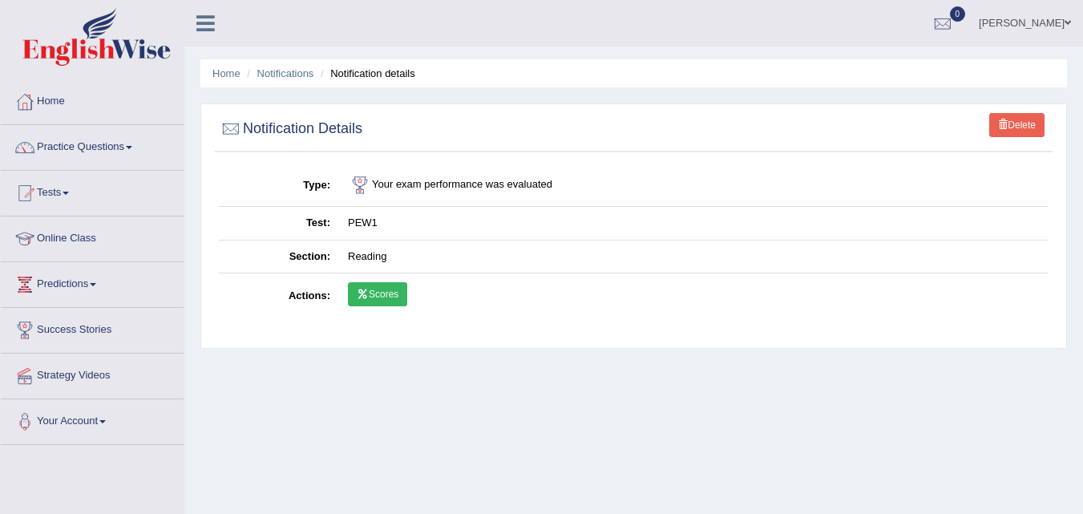
click at [363, 294] on icon at bounding box center [363, 294] width 12 height 10
click at [398, 295] on link "Scores" at bounding box center [377, 294] width 59 height 24
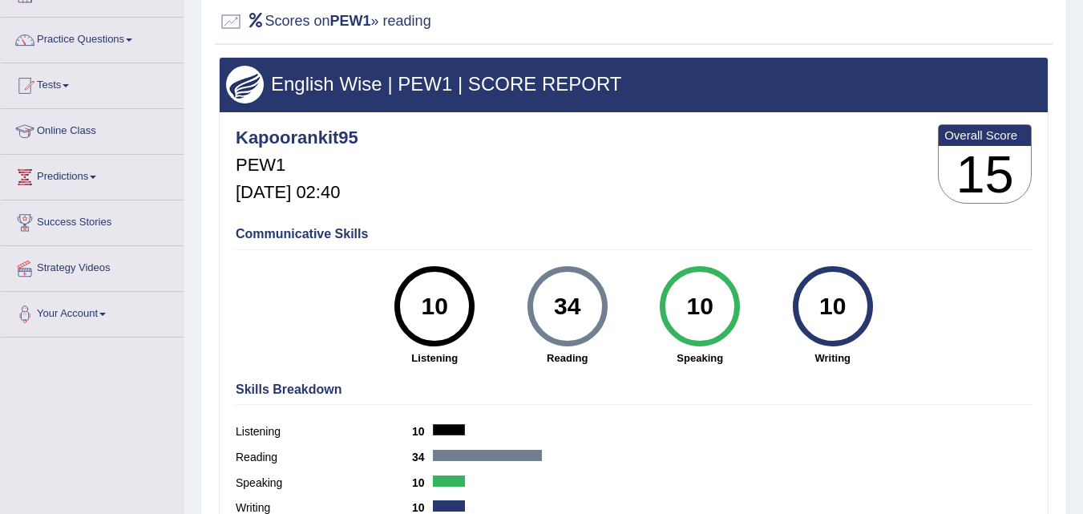
scroll to position [71, 0]
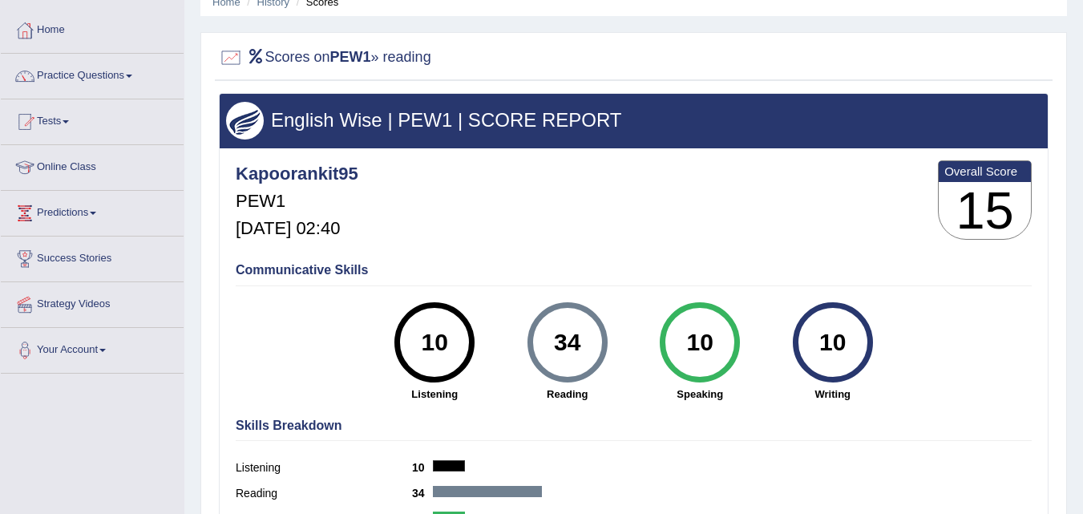
click at [552, 326] on div "34" at bounding box center [567, 342] width 59 height 67
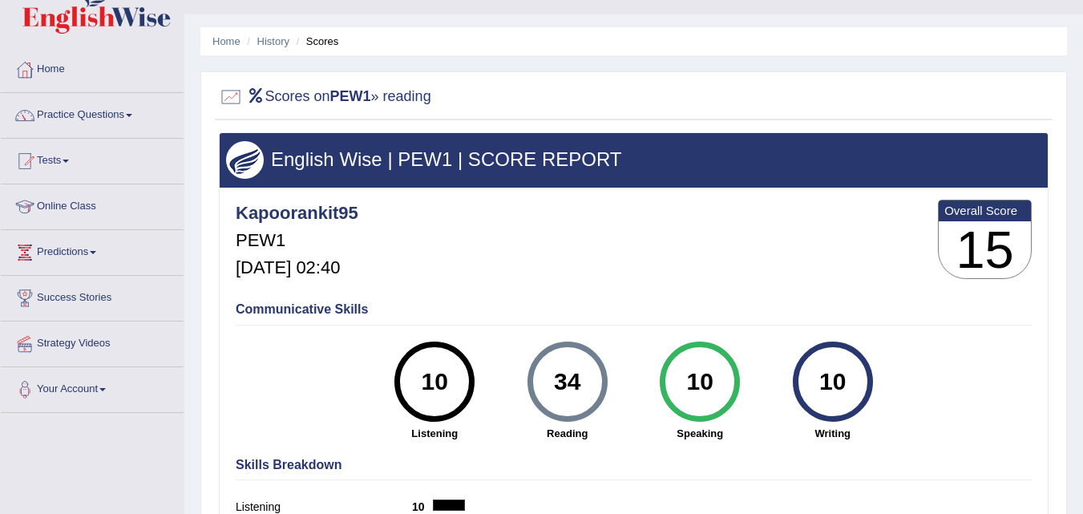
scroll to position [0, 0]
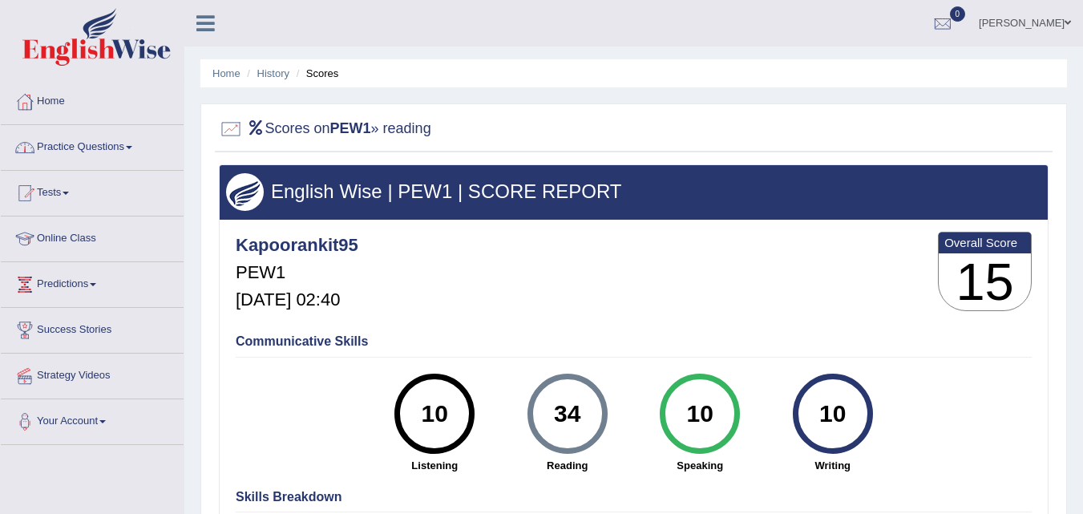
click at [62, 182] on link "Tests" at bounding box center [92, 191] width 183 height 40
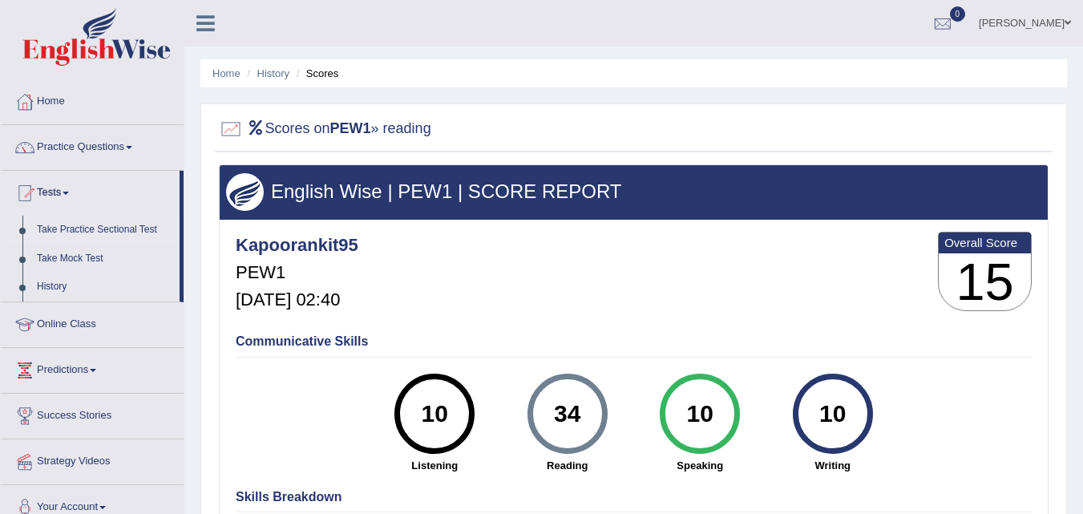
click at [80, 232] on link "Take Practice Sectional Test" at bounding box center [105, 230] width 150 height 29
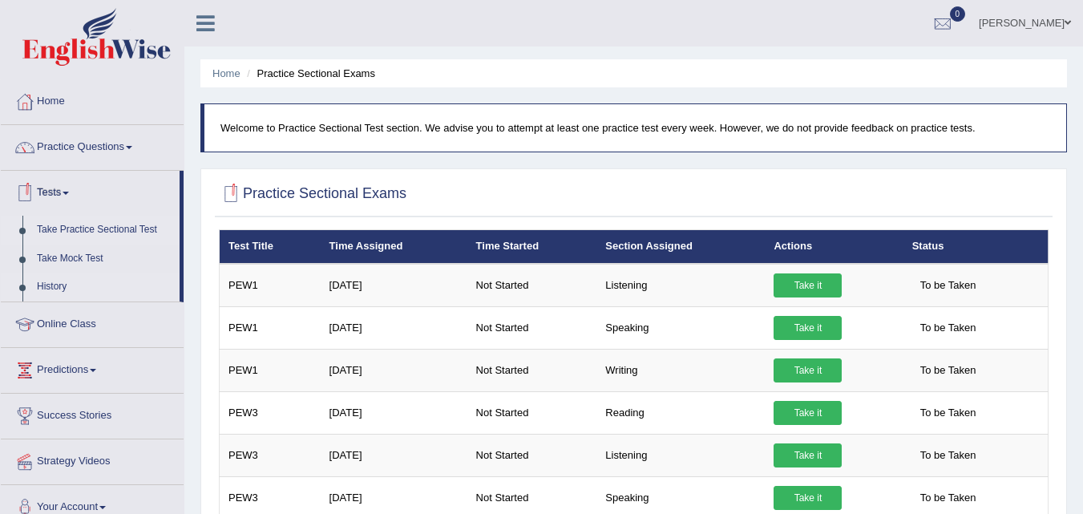
click at [69, 285] on link "History" at bounding box center [105, 287] width 150 height 29
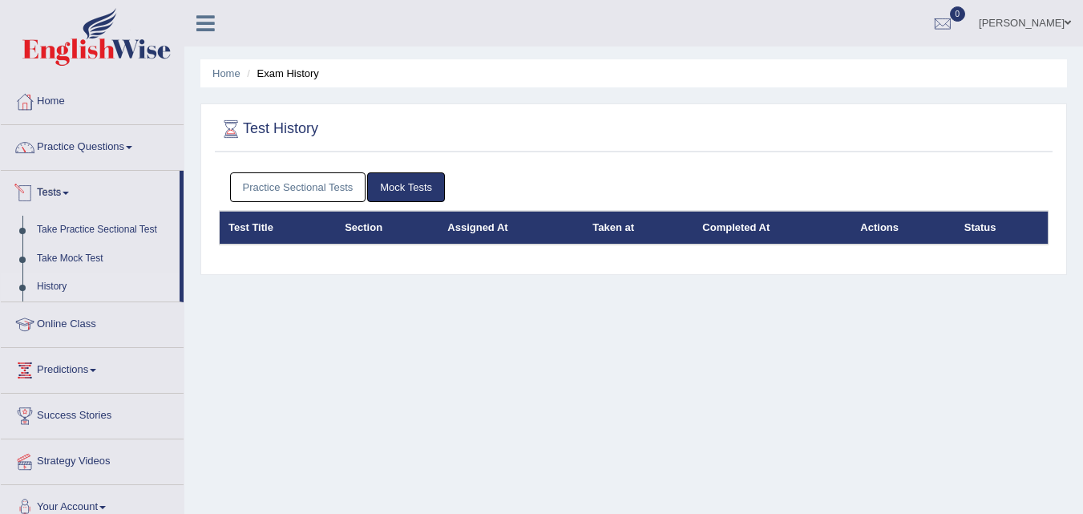
click at [263, 187] on link "Practice Sectional Tests" at bounding box center [298, 187] width 136 height 30
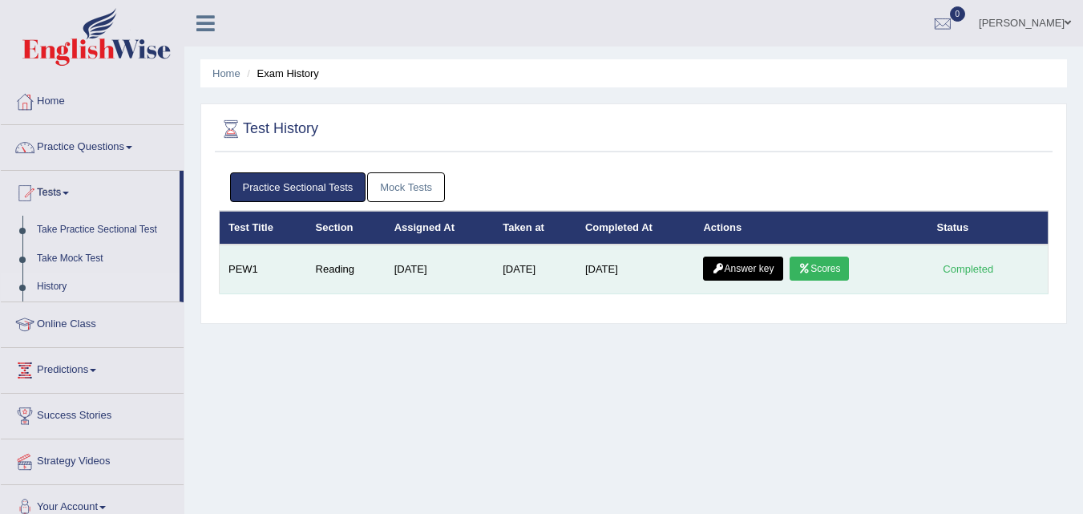
click at [772, 265] on link "Answer key" at bounding box center [742, 269] width 79 height 24
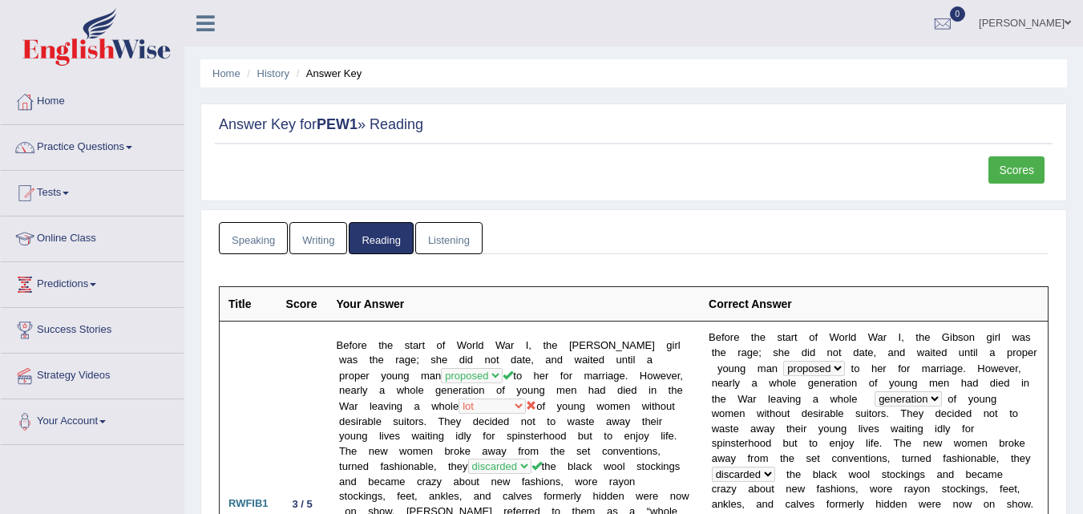
click at [273, 247] on link "Speaking" at bounding box center [253, 238] width 69 height 33
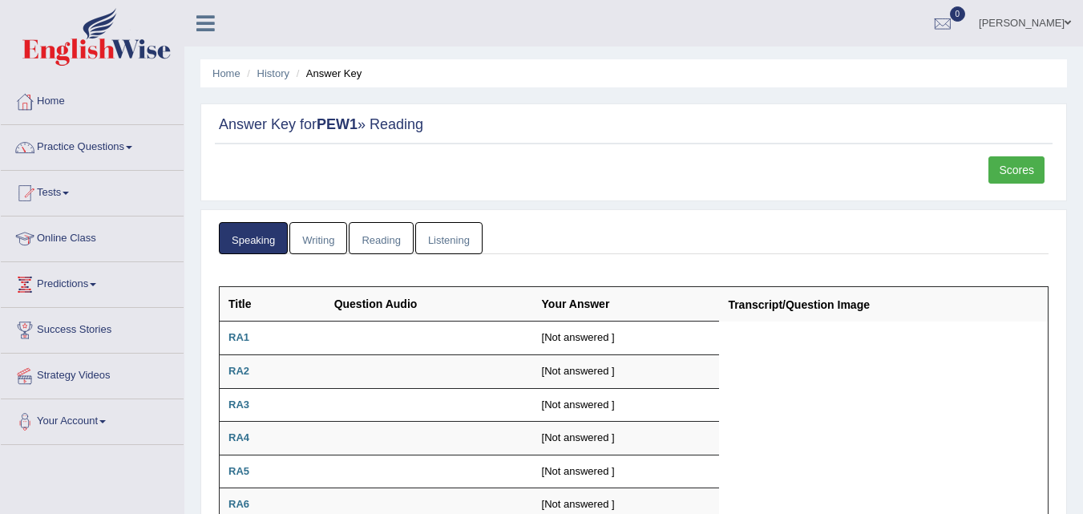
click at [305, 240] on link "Writing" at bounding box center [318, 238] width 58 height 33
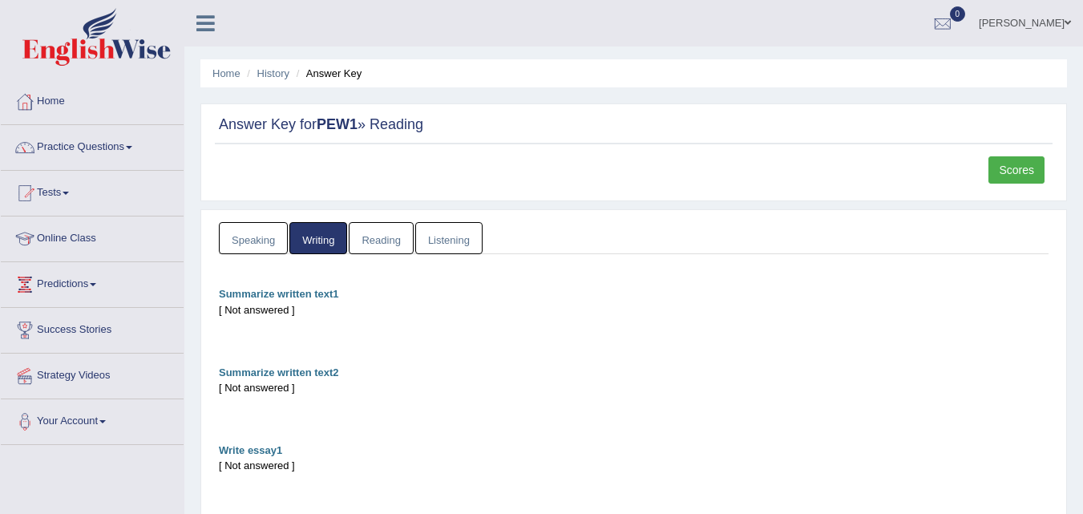
click at [390, 233] on link "Reading" at bounding box center [381, 238] width 64 height 33
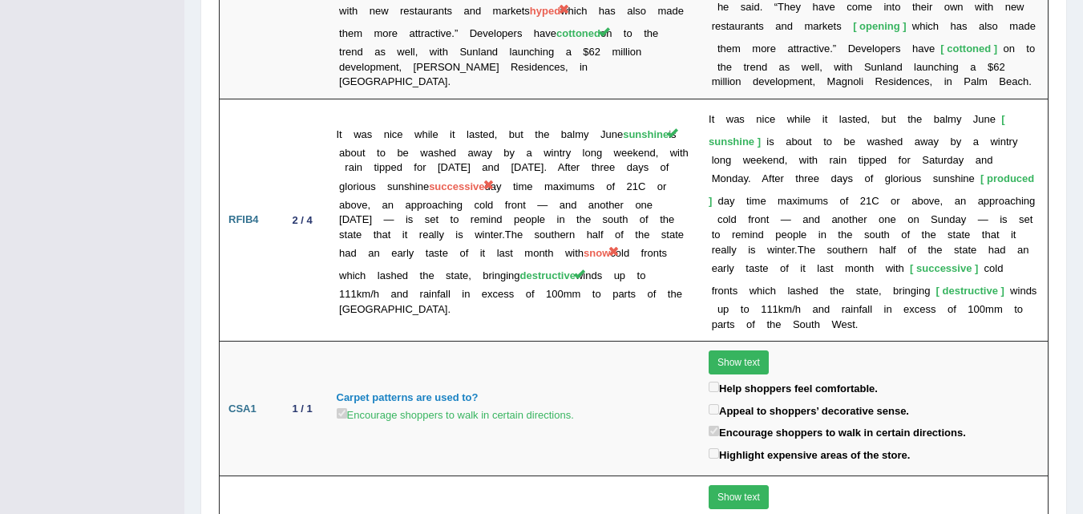
scroll to position [3342, 0]
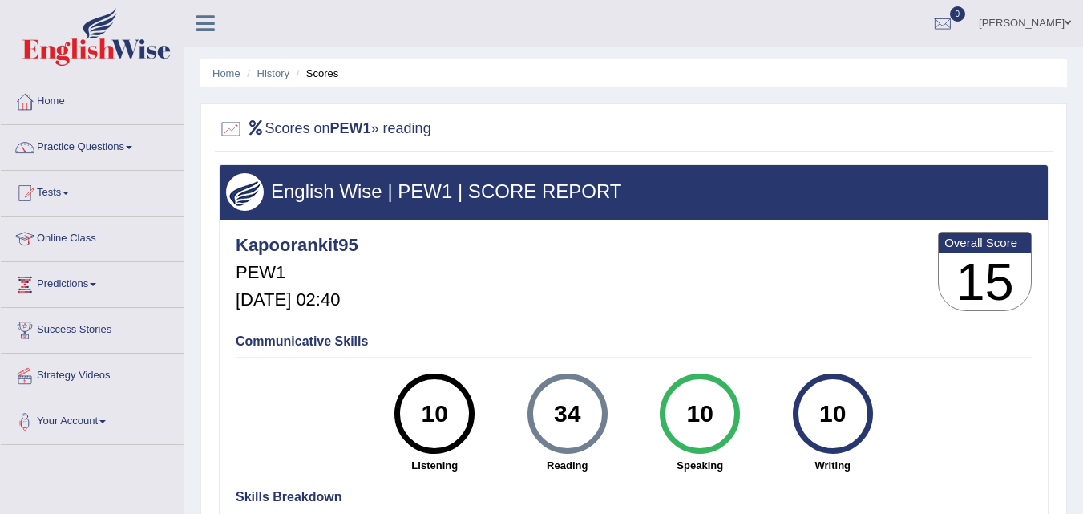
click at [1049, 16] on link "[PERSON_NAME]" at bounding box center [1025, 21] width 116 height 42
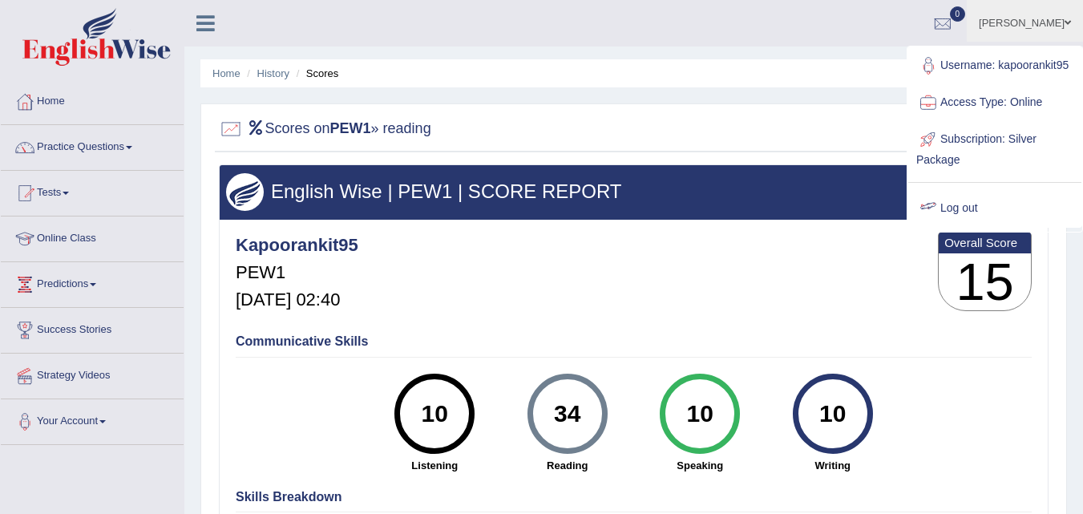
click at [995, 212] on link "Log out" at bounding box center [994, 208] width 173 height 37
